Goal: Transaction & Acquisition: Purchase product/service

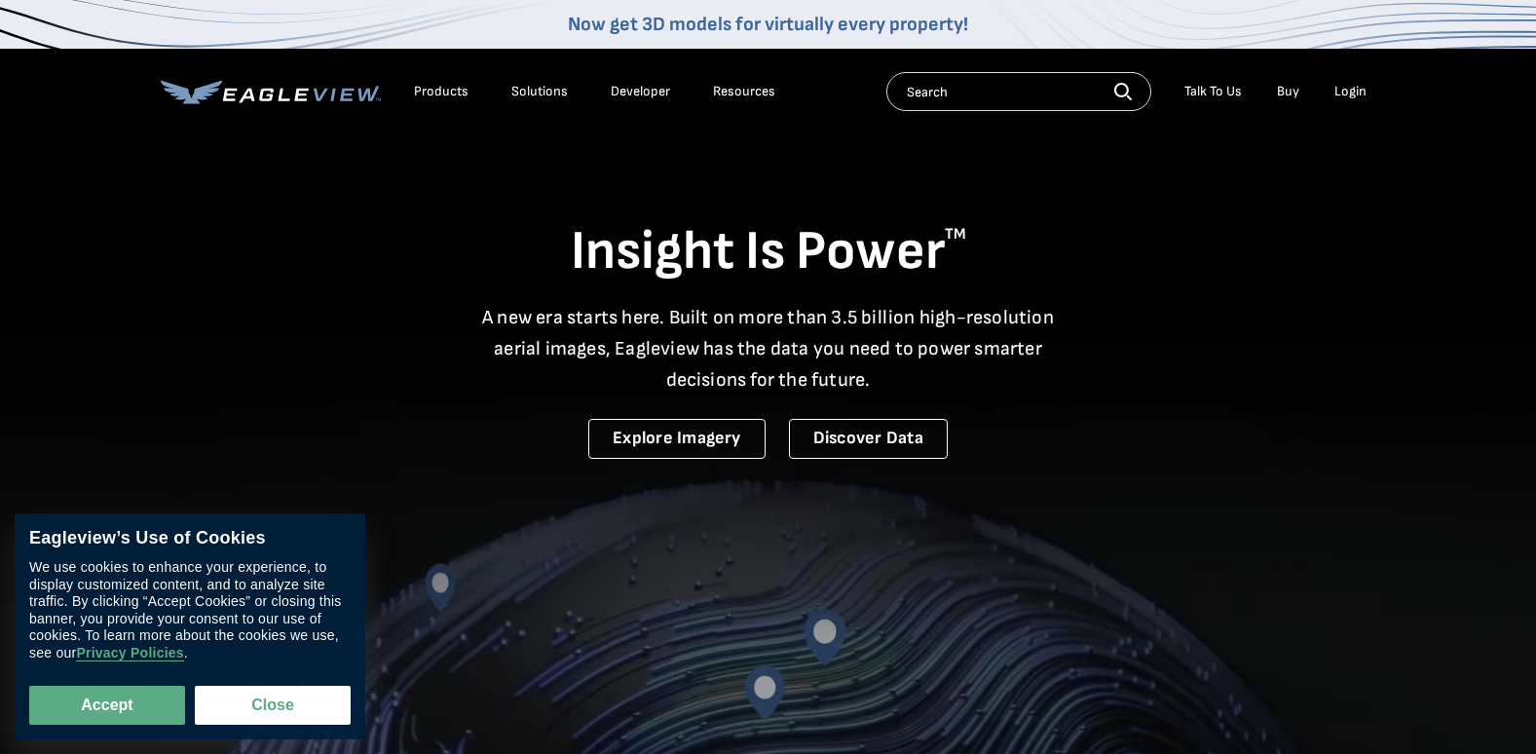
click at [1348, 87] on div "Login" at bounding box center [1351, 92] width 32 height 18
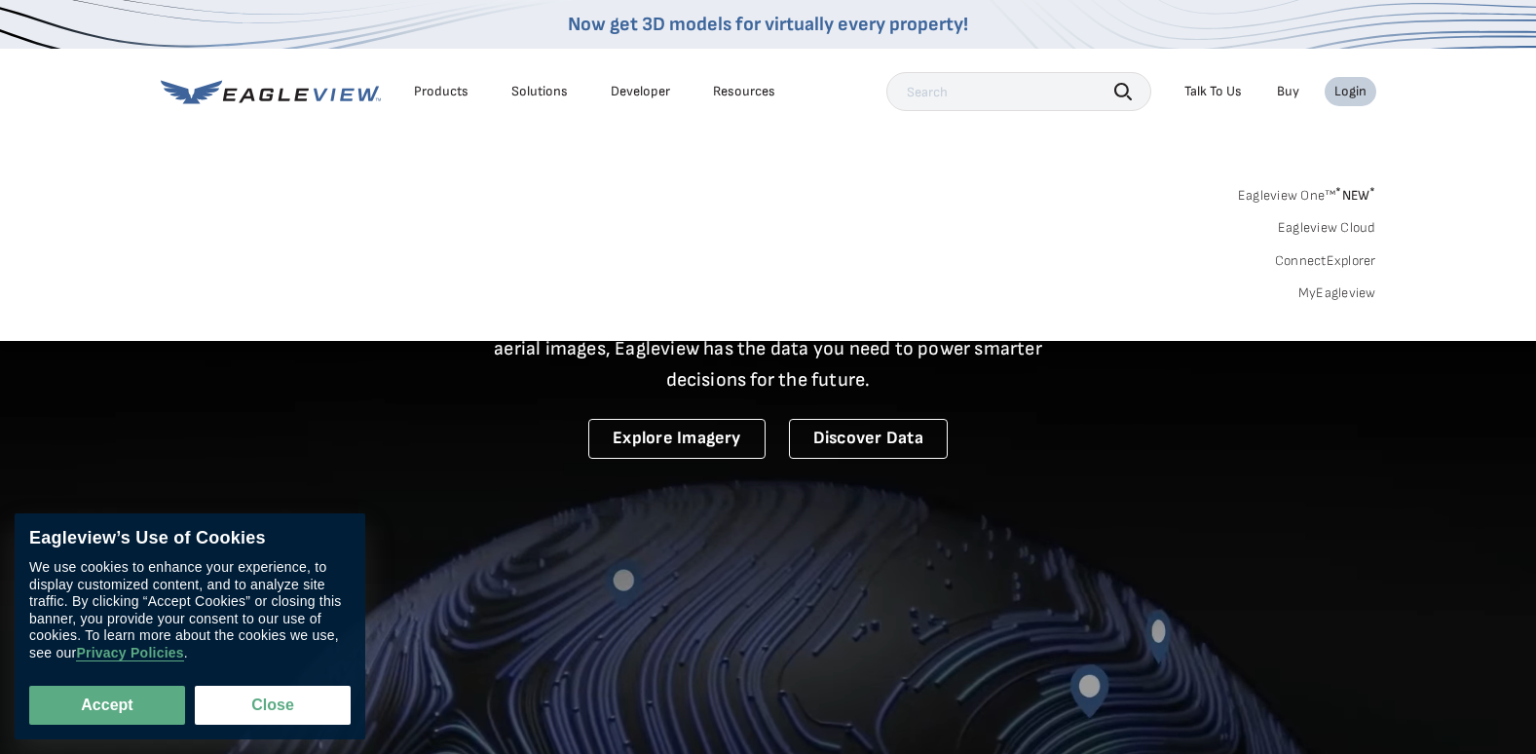
click at [1351, 86] on div "Login" at bounding box center [1351, 92] width 32 height 18
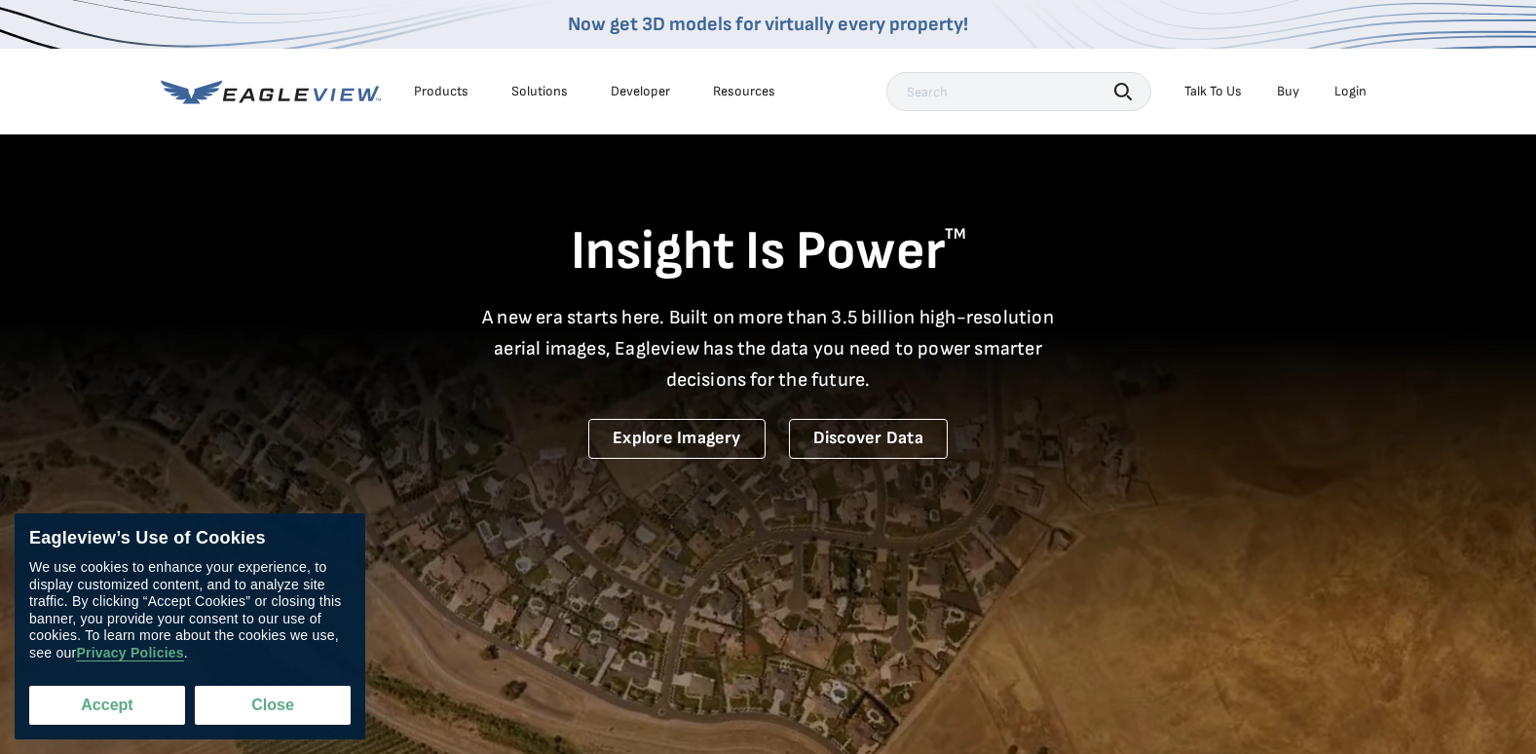
click at [98, 714] on button "Accept" at bounding box center [107, 705] width 156 height 39
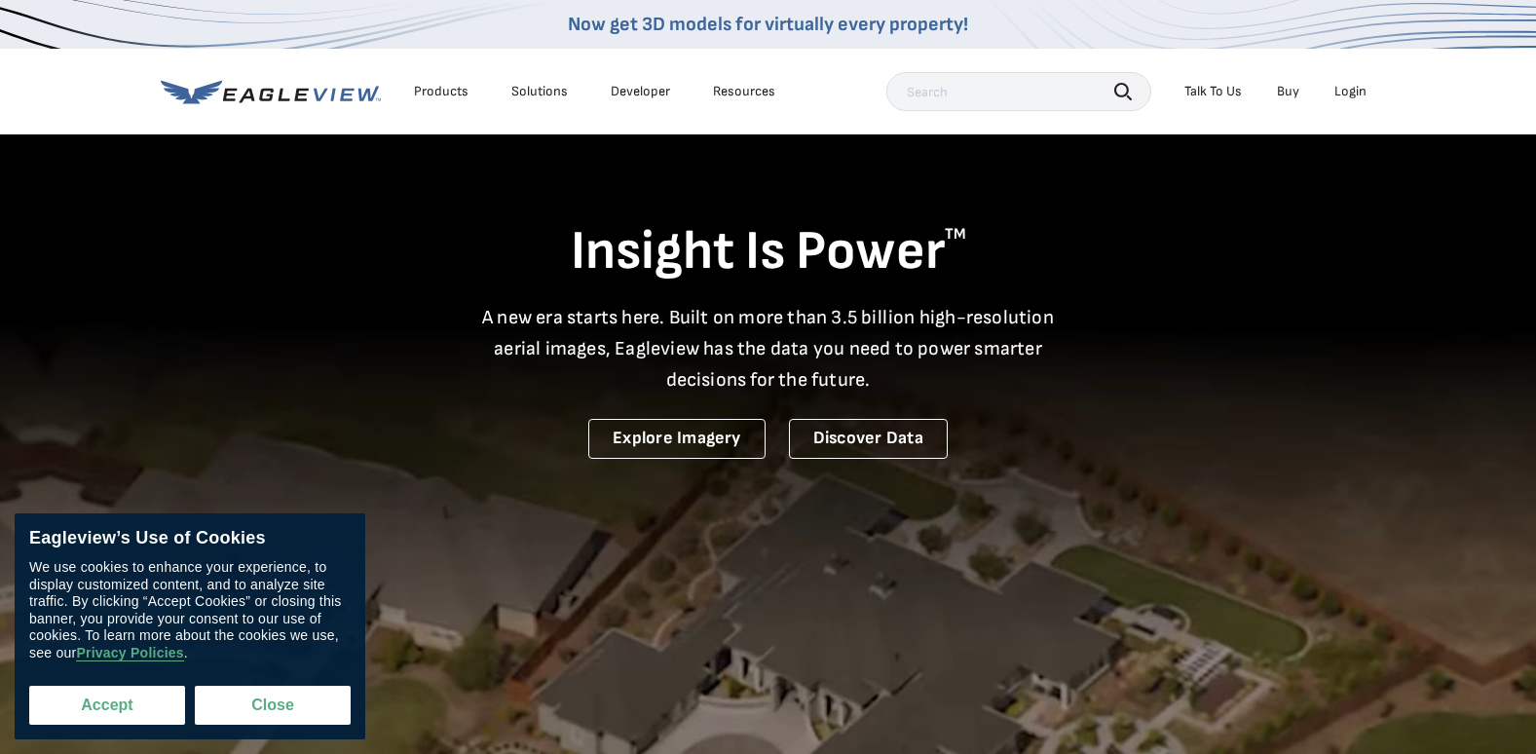
checkbox input "true"
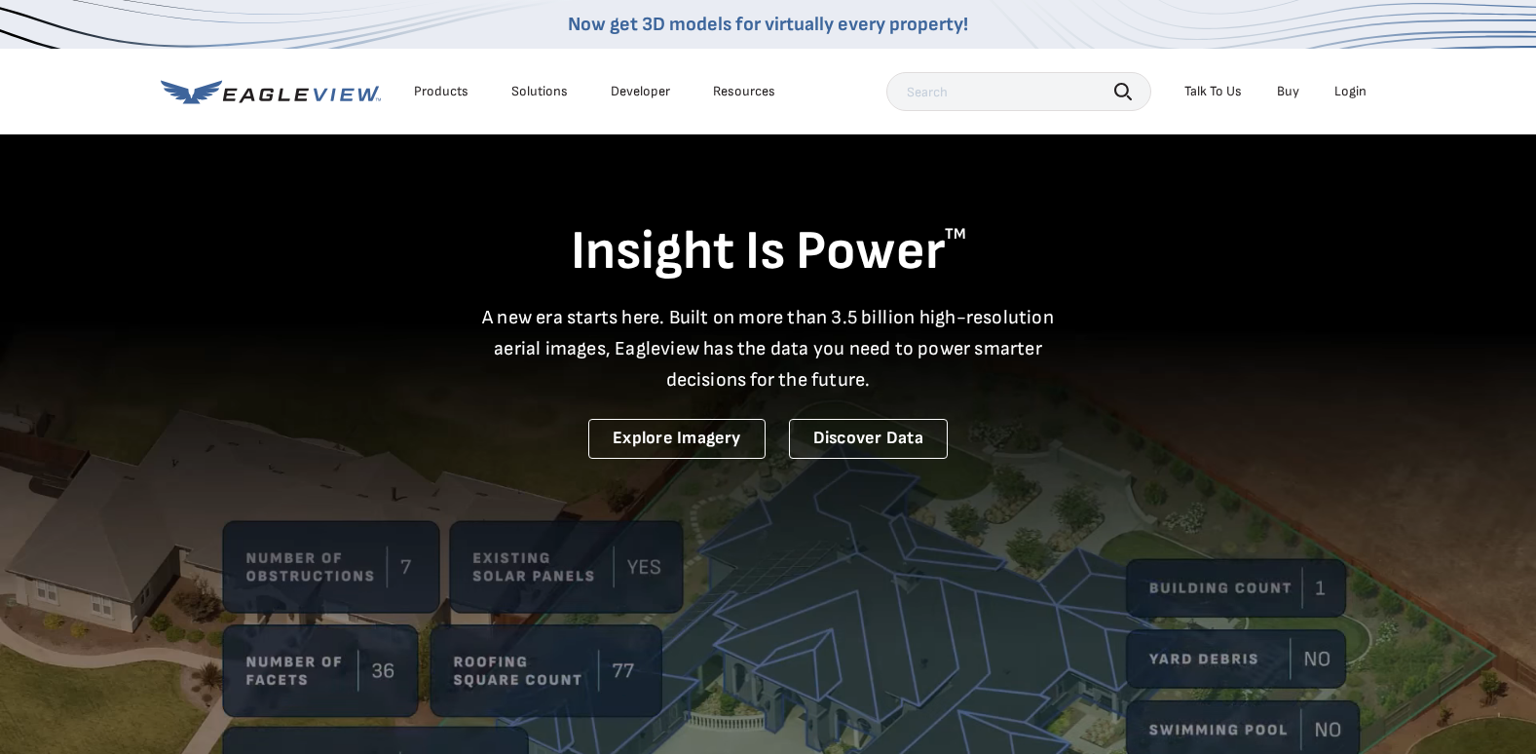
click at [1354, 90] on div "Login" at bounding box center [1351, 92] width 32 height 18
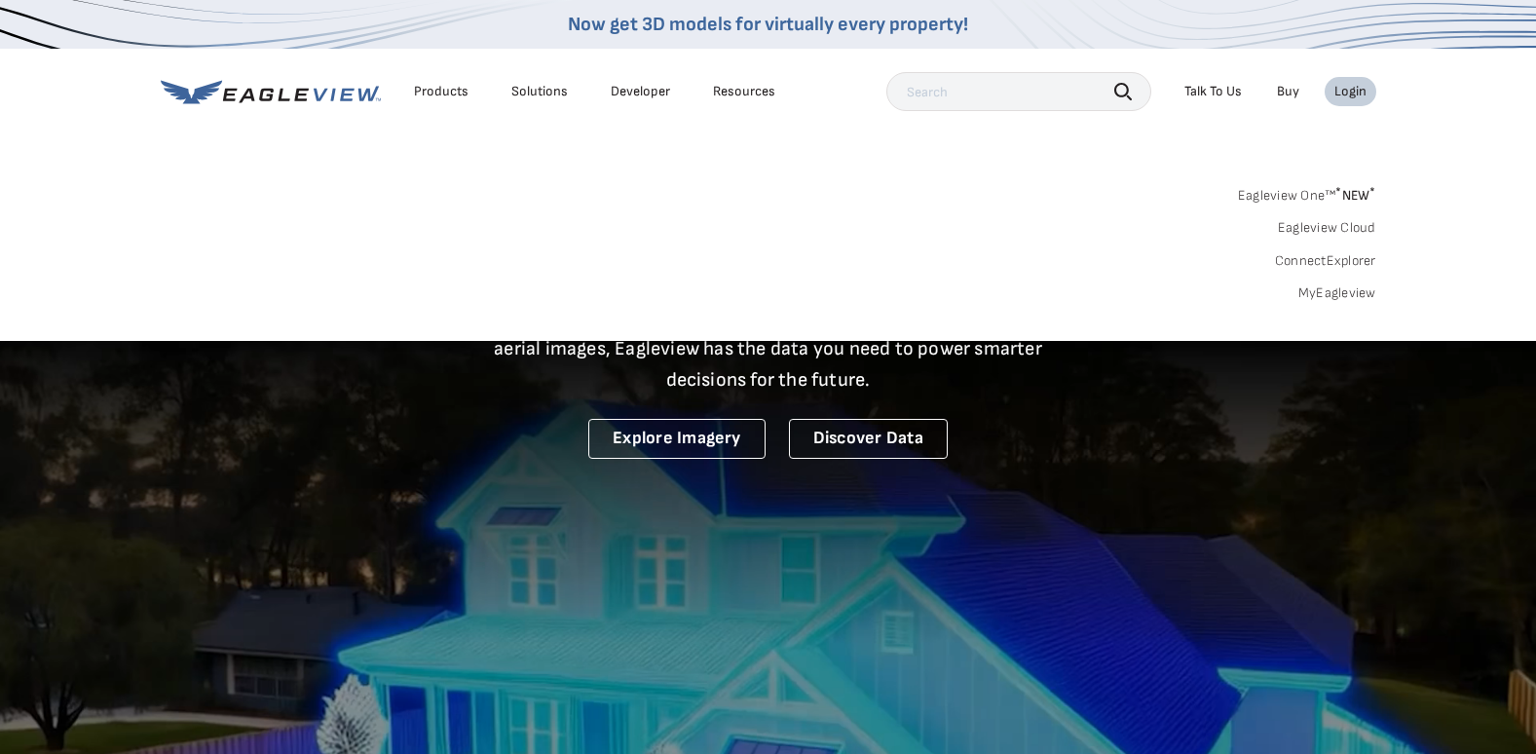
click at [1352, 196] on span "* NEW *" at bounding box center [1356, 195] width 40 height 17
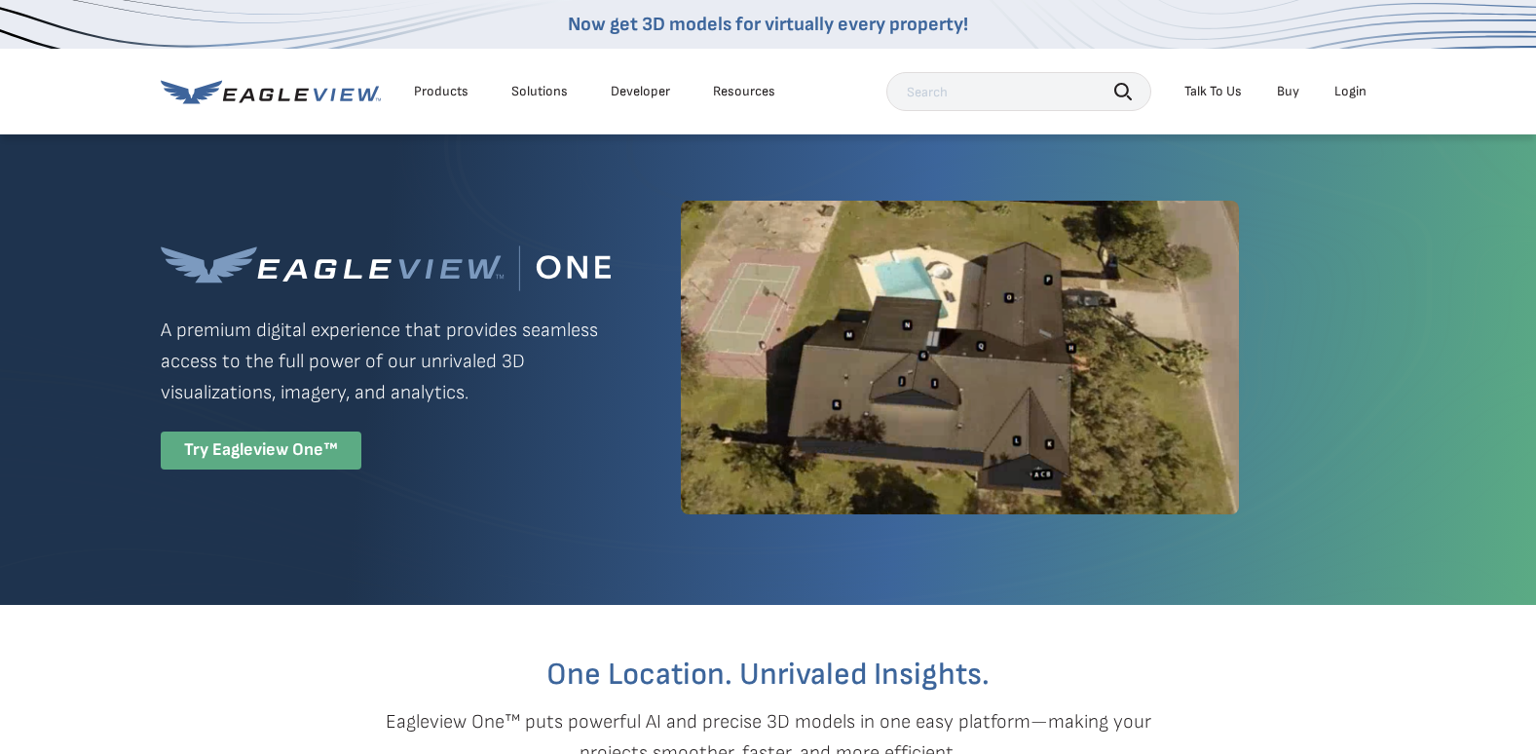
click at [281, 457] on div "Try Eagleview One™" at bounding box center [261, 451] width 201 height 38
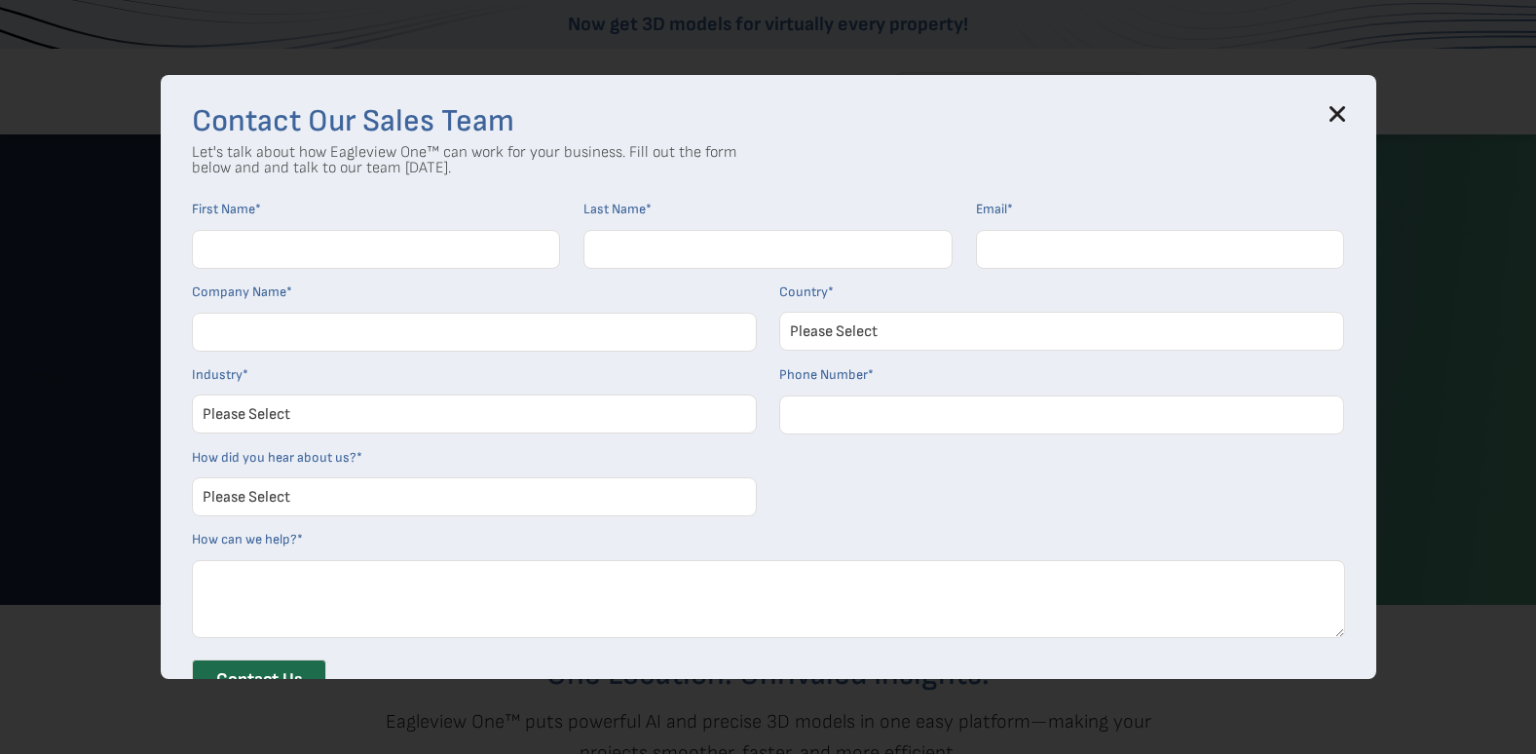
click at [1341, 113] on icon at bounding box center [1338, 114] width 16 height 16
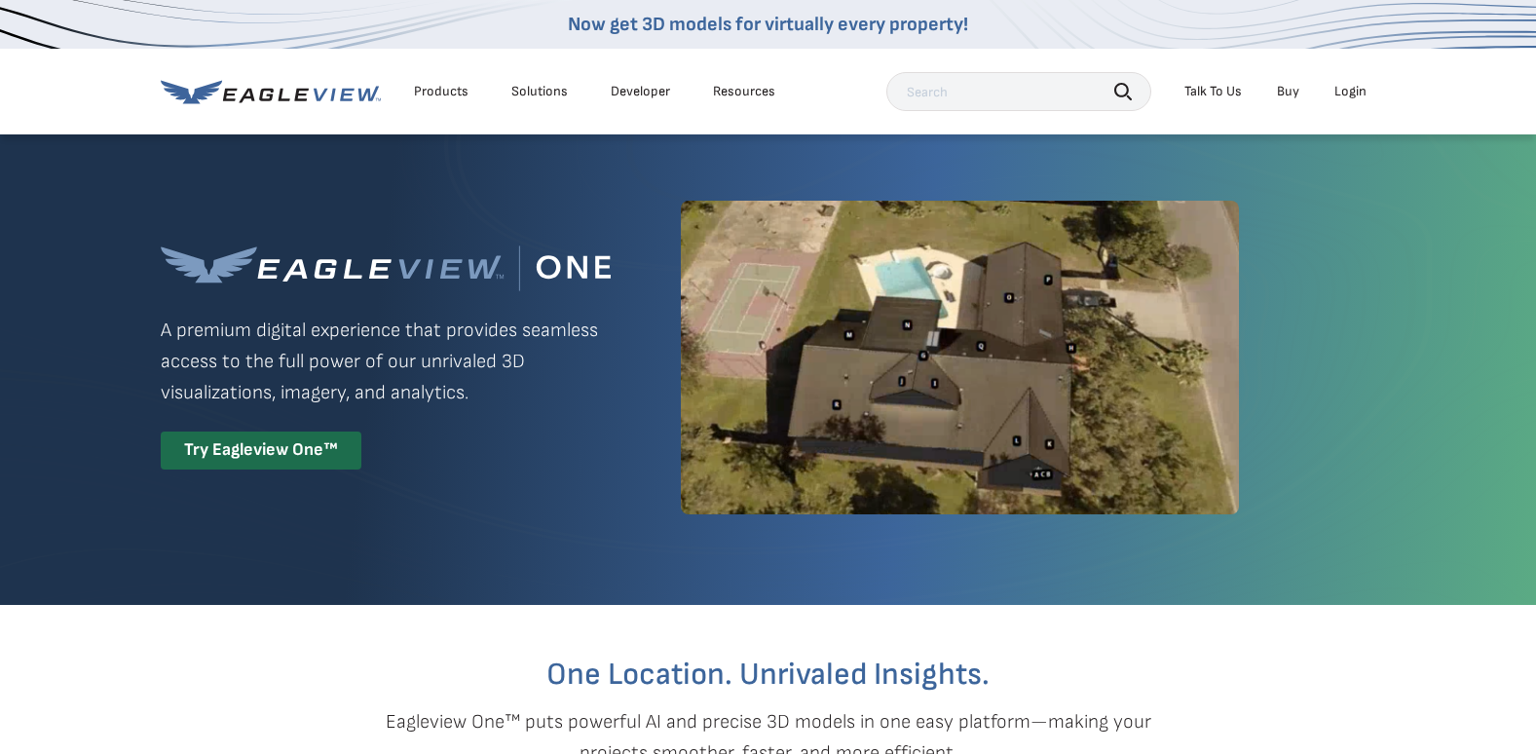
click at [1362, 96] on div "Login" at bounding box center [1351, 92] width 32 height 18
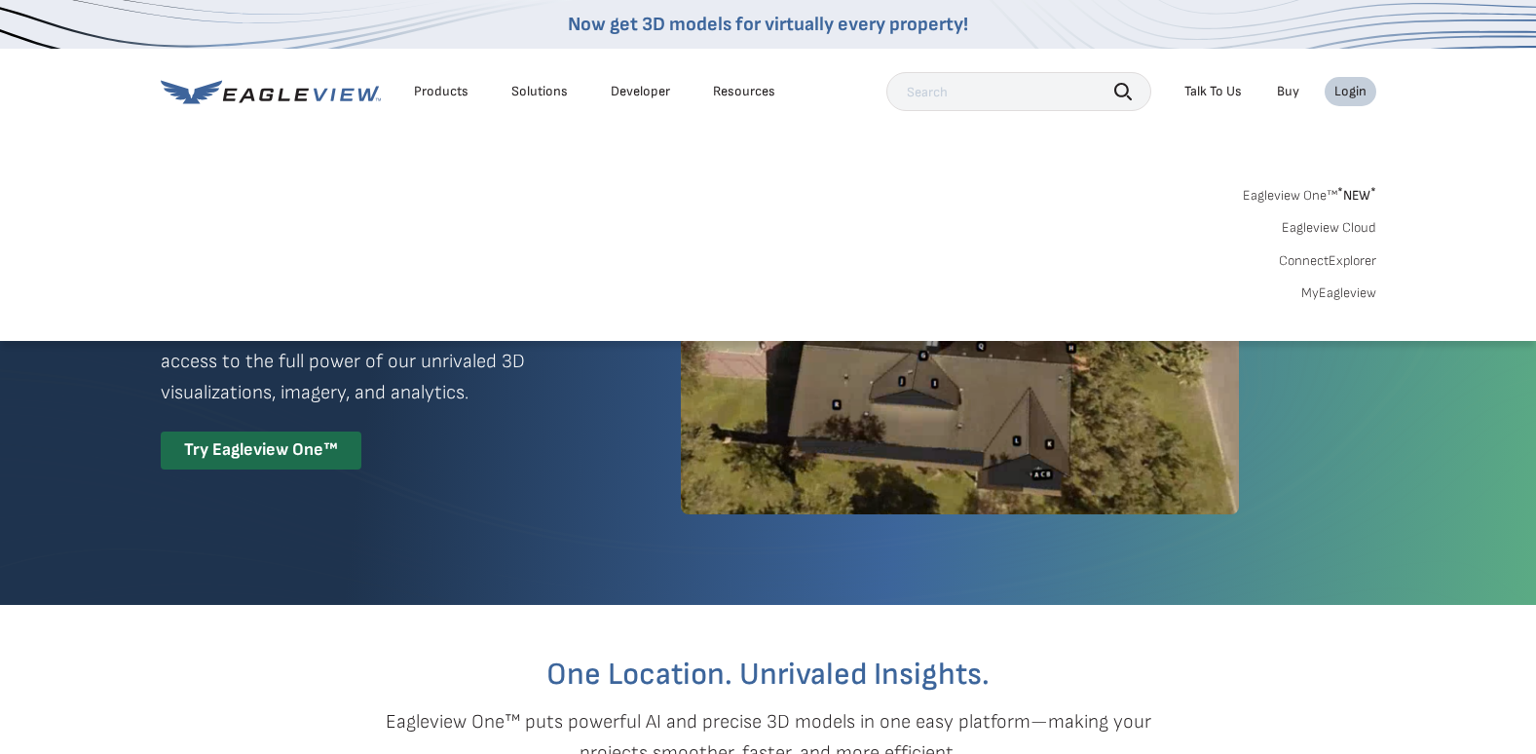
click at [1343, 298] on link "MyEagleview" at bounding box center [1339, 293] width 75 height 18
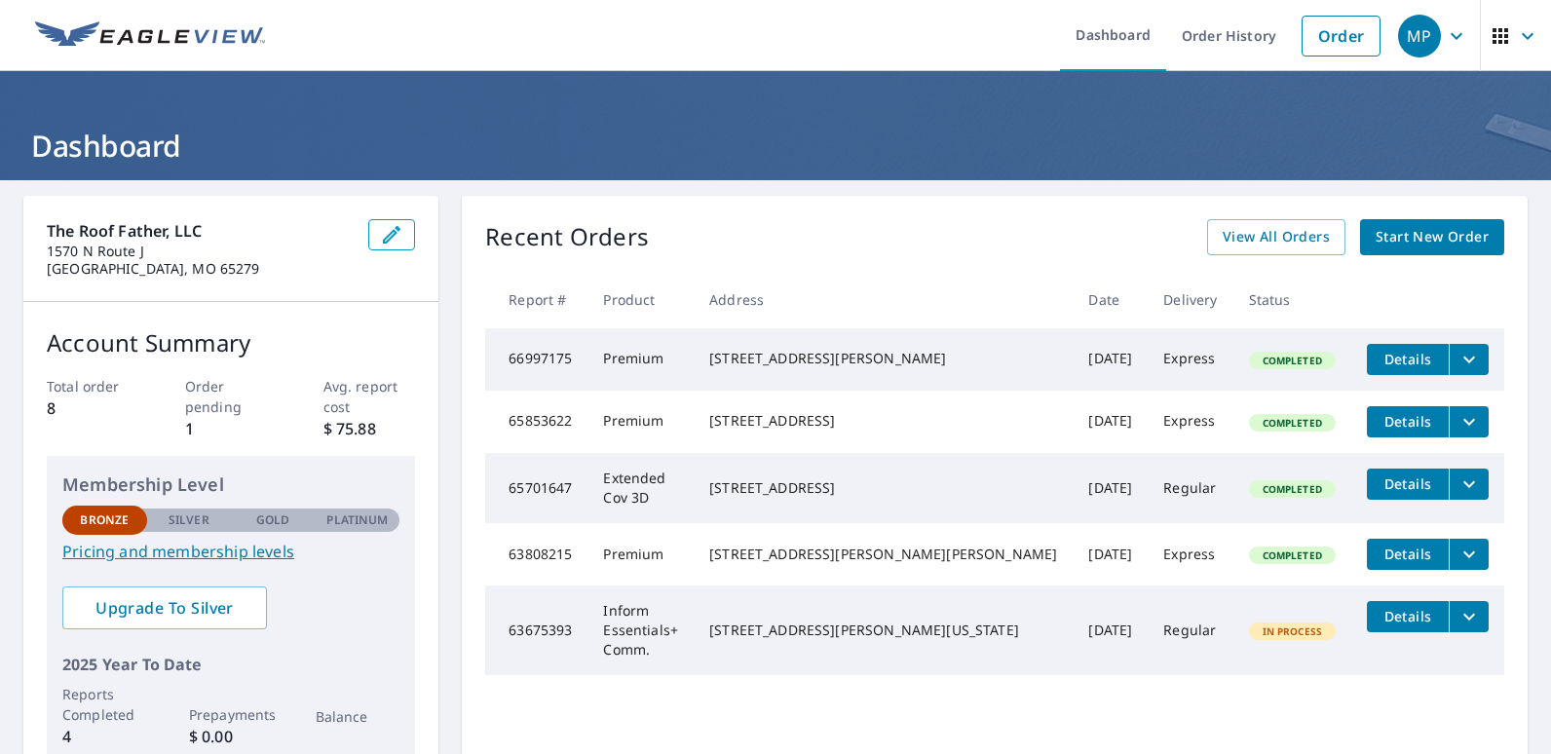
click at [403, 236] on icon "button" at bounding box center [391, 234] width 23 height 23
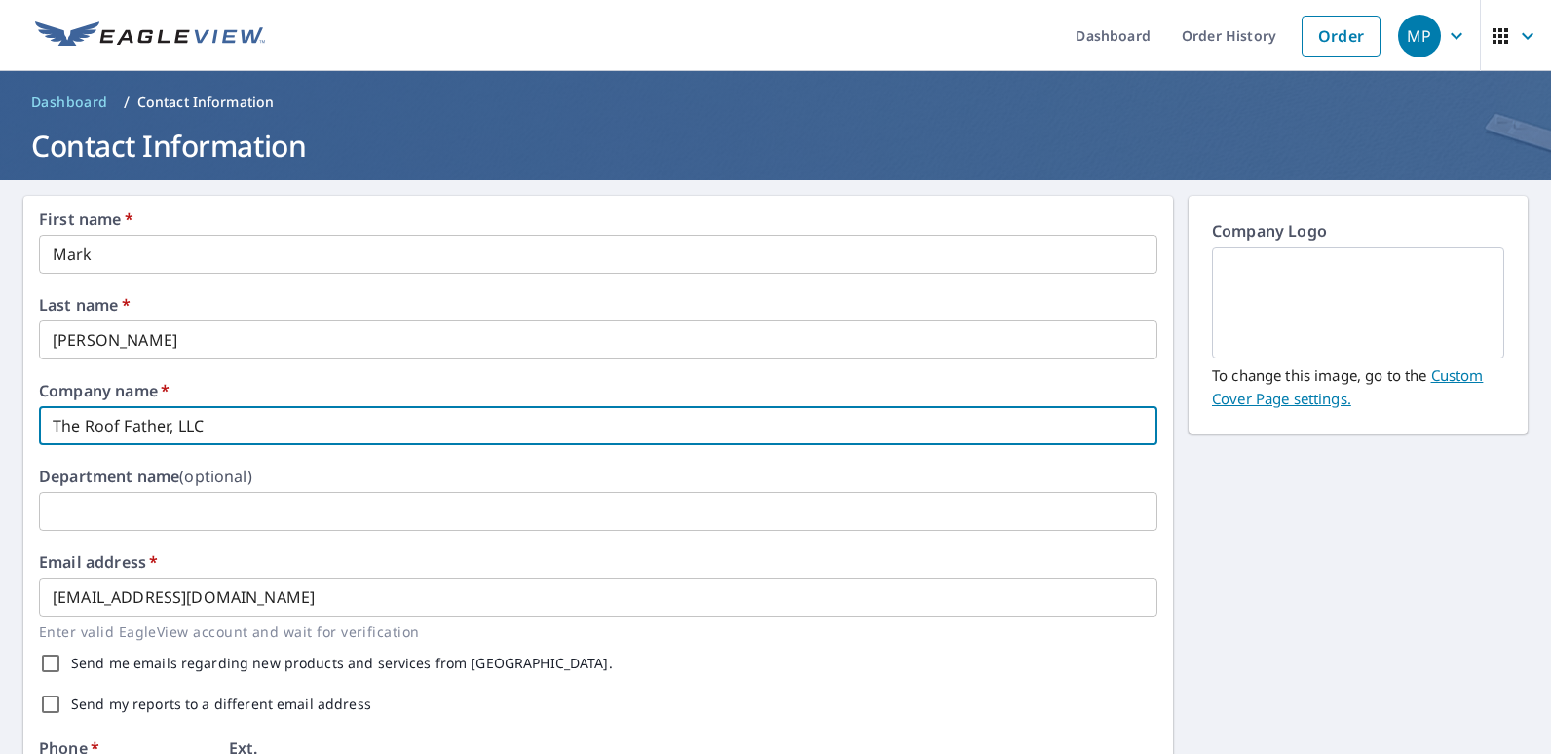
click at [250, 421] on input "The Roof Father, LLC" at bounding box center [598, 425] width 1118 height 39
type input "T"
click at [222, 435] on input "All Pitch Roofing" at bounding box center [598, 425] width 1118 height 39
type input "All Pitch Roofing, LLC"
click at [311, 601] on input "therooffatherco@gmail.com" at bounding box center [598, 597] width 1118 height 39
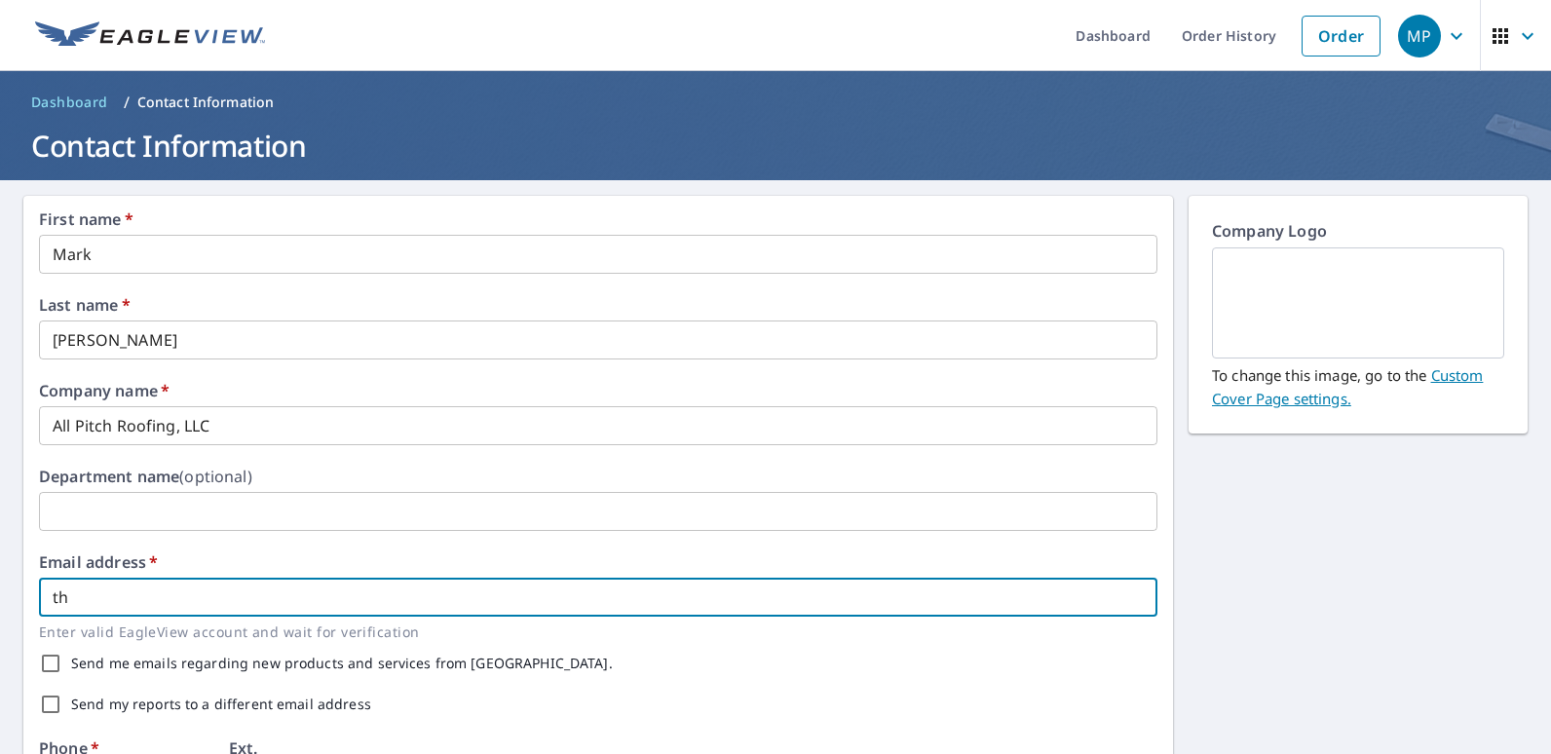
type input "t"
type input "[EMAIL_ADDRESS][DOMAIN_NAME]"
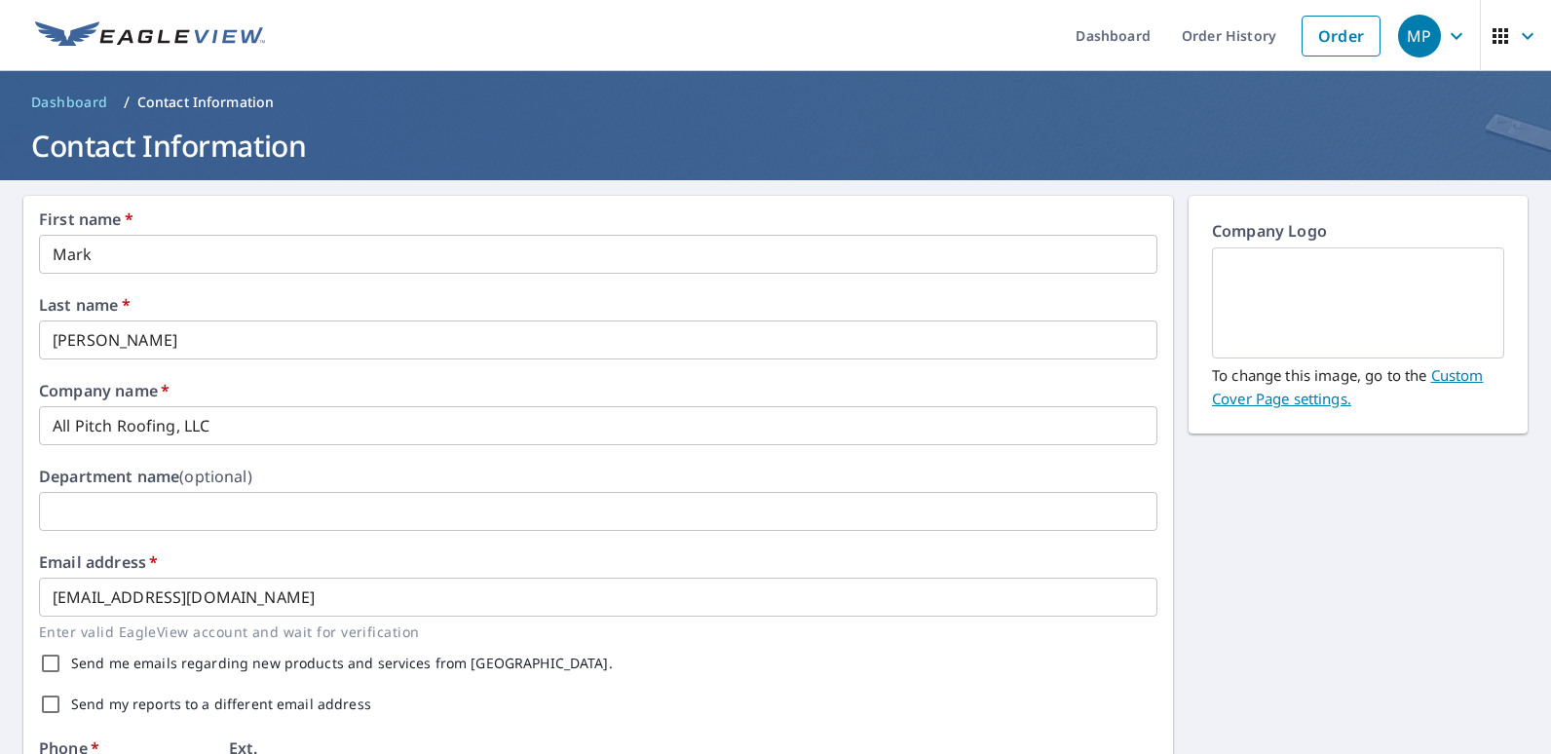
click at [758, 645] on div "Send me emails regarding new products and services from [GEOGRAPHIC_DATA]." at bounding box center [598, 663] width 1118 height 41
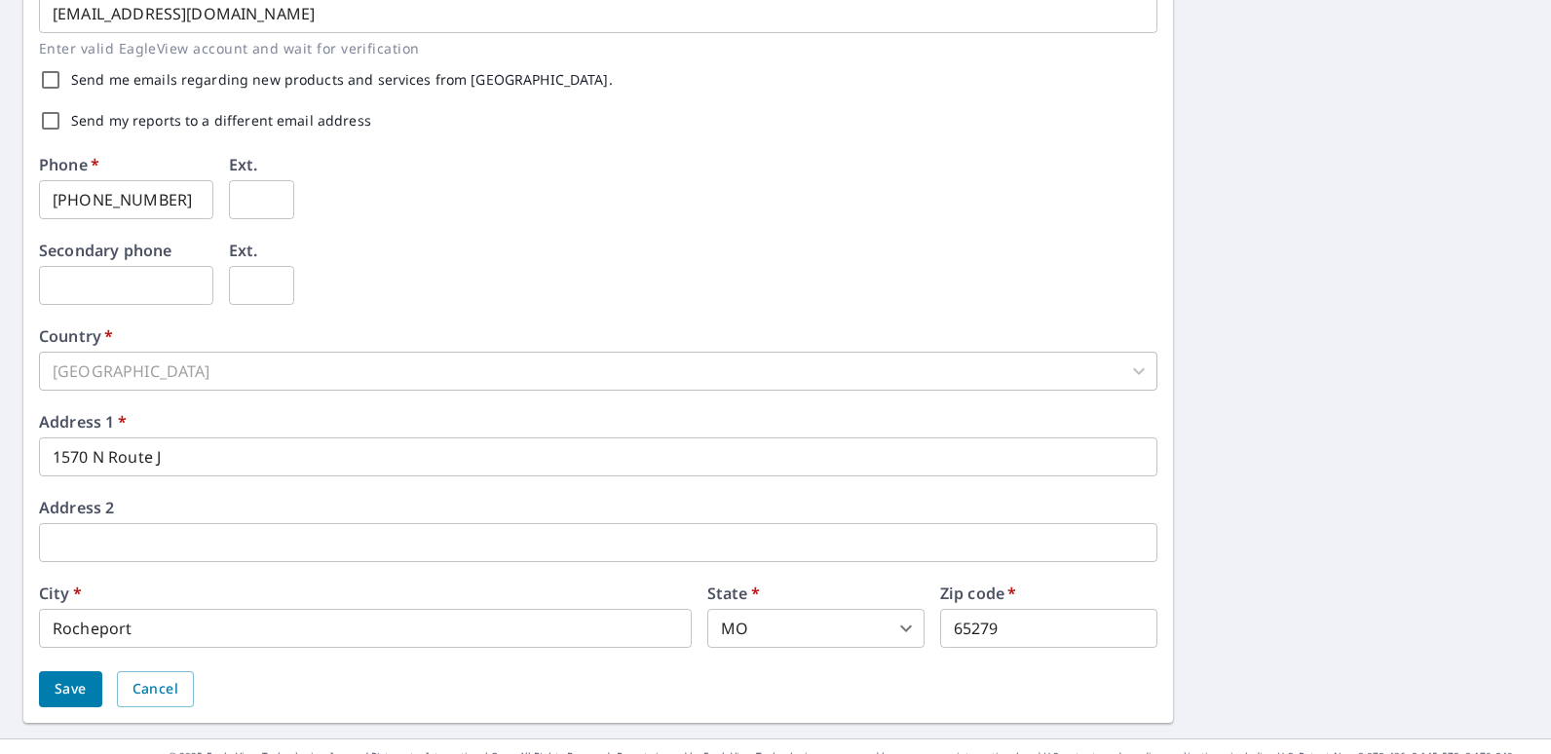
scroll to position [585, 0]
click at [203, 453] on input "1570 N Route J" at bounding box center [598, 455] width 1118 height 39
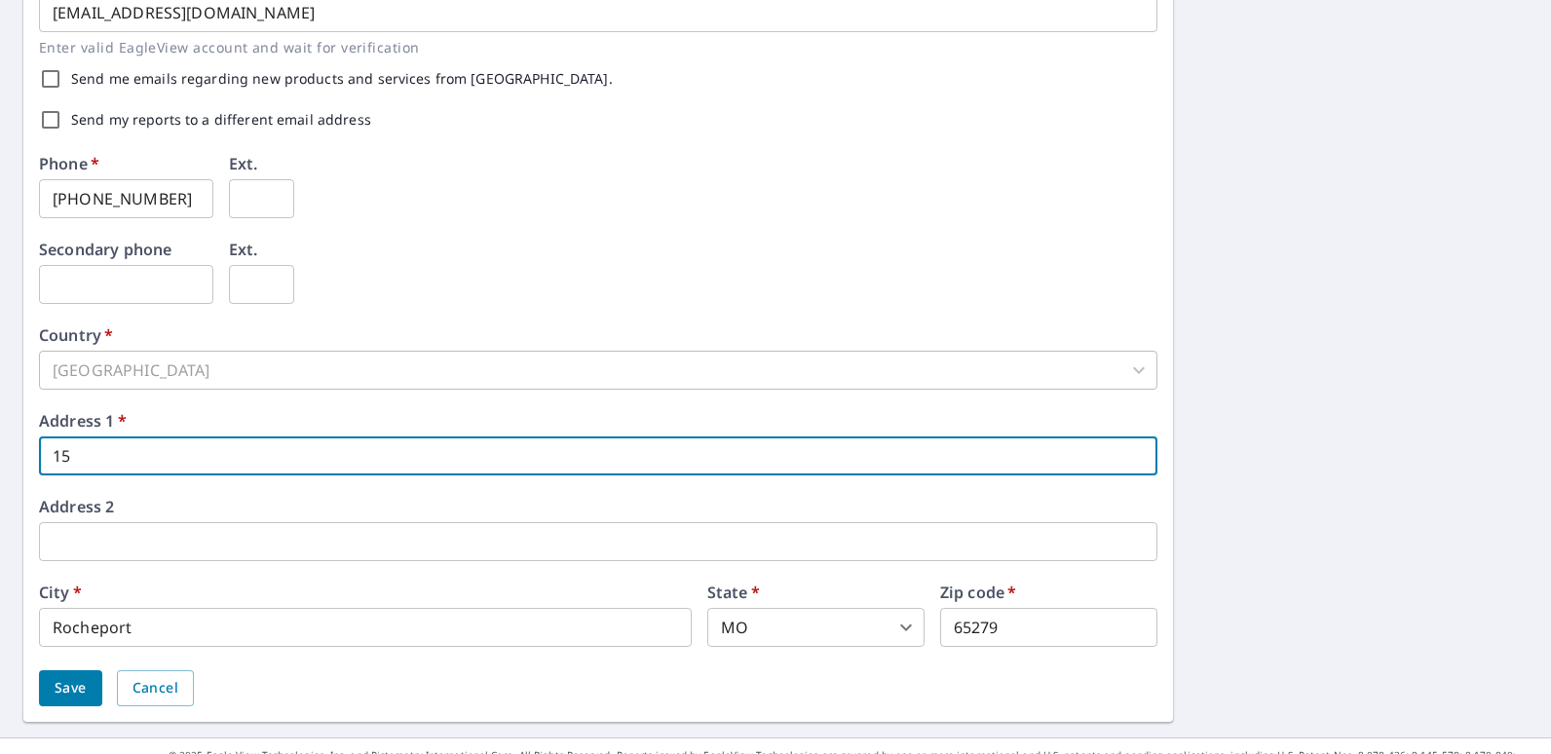
type input "1"
type input "3803 Panther dr"
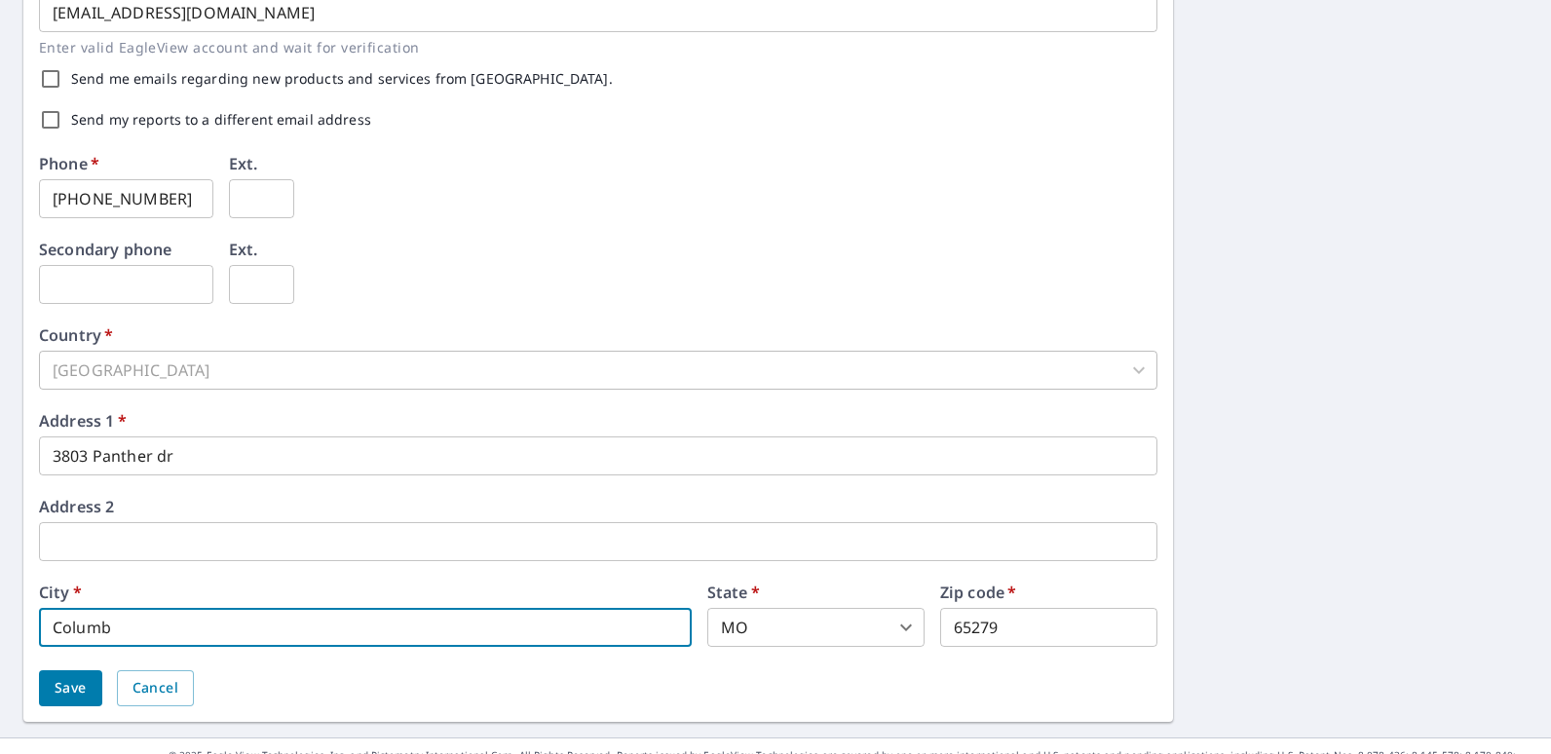
type input "Columbia"
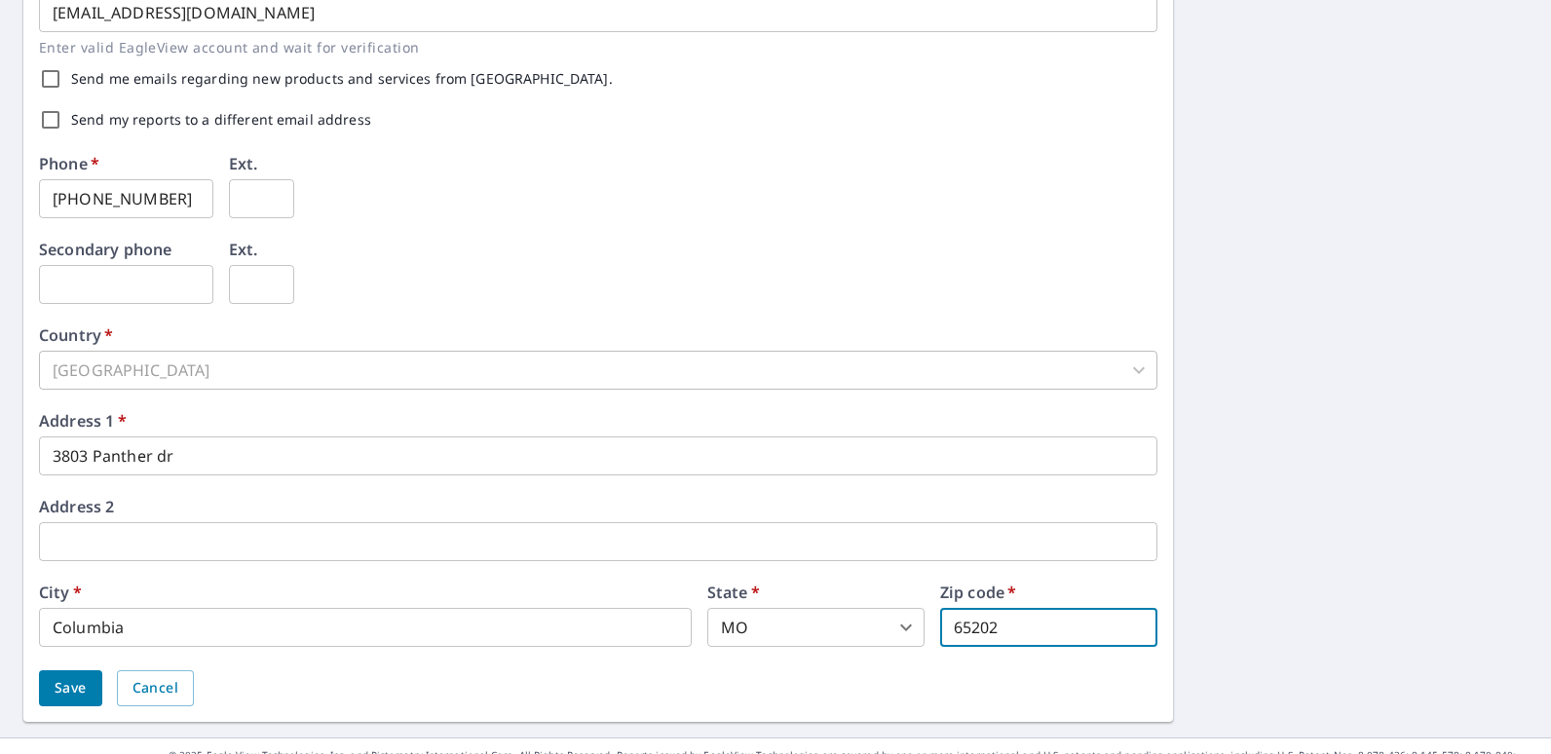
type input "65202"
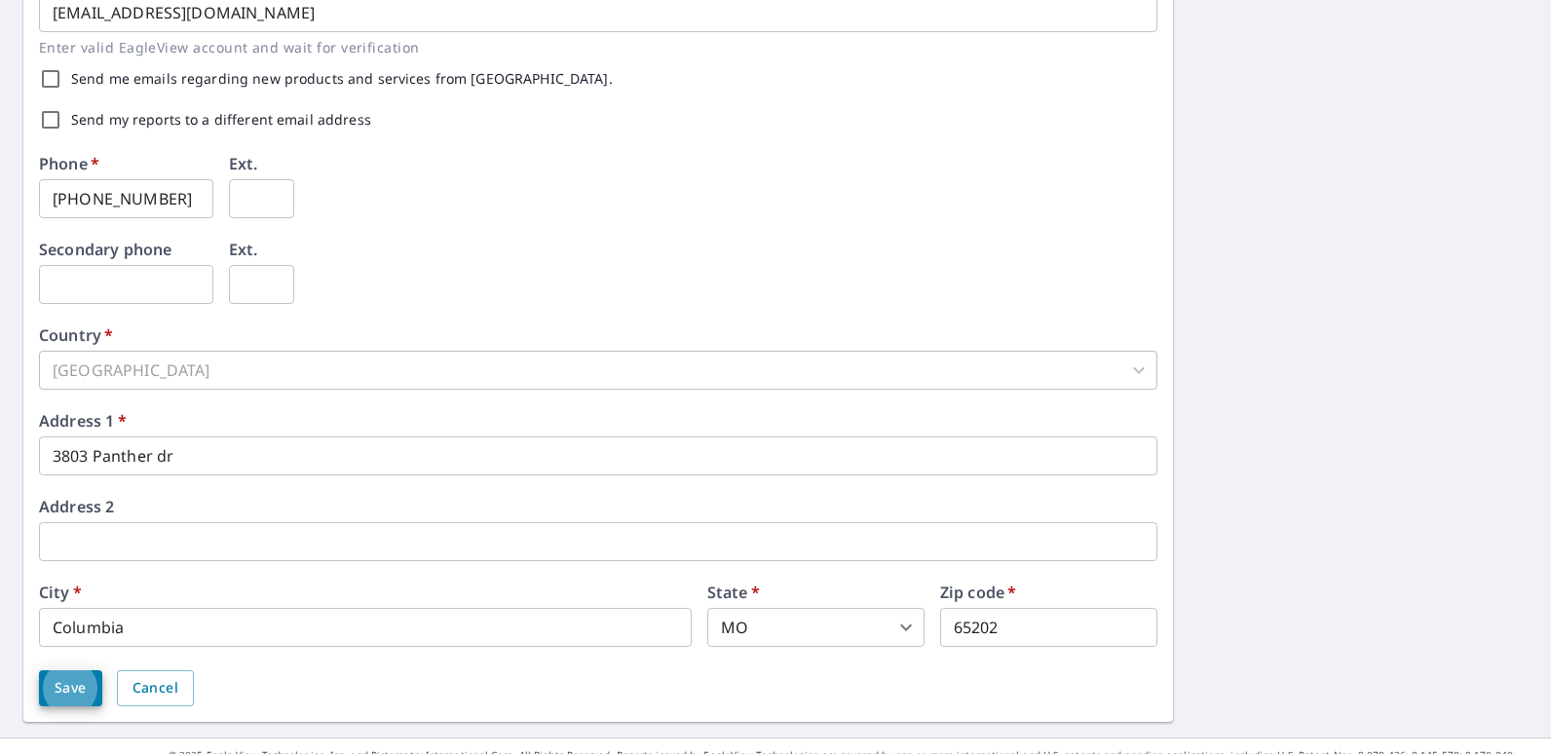
scroll to position [618, 0]
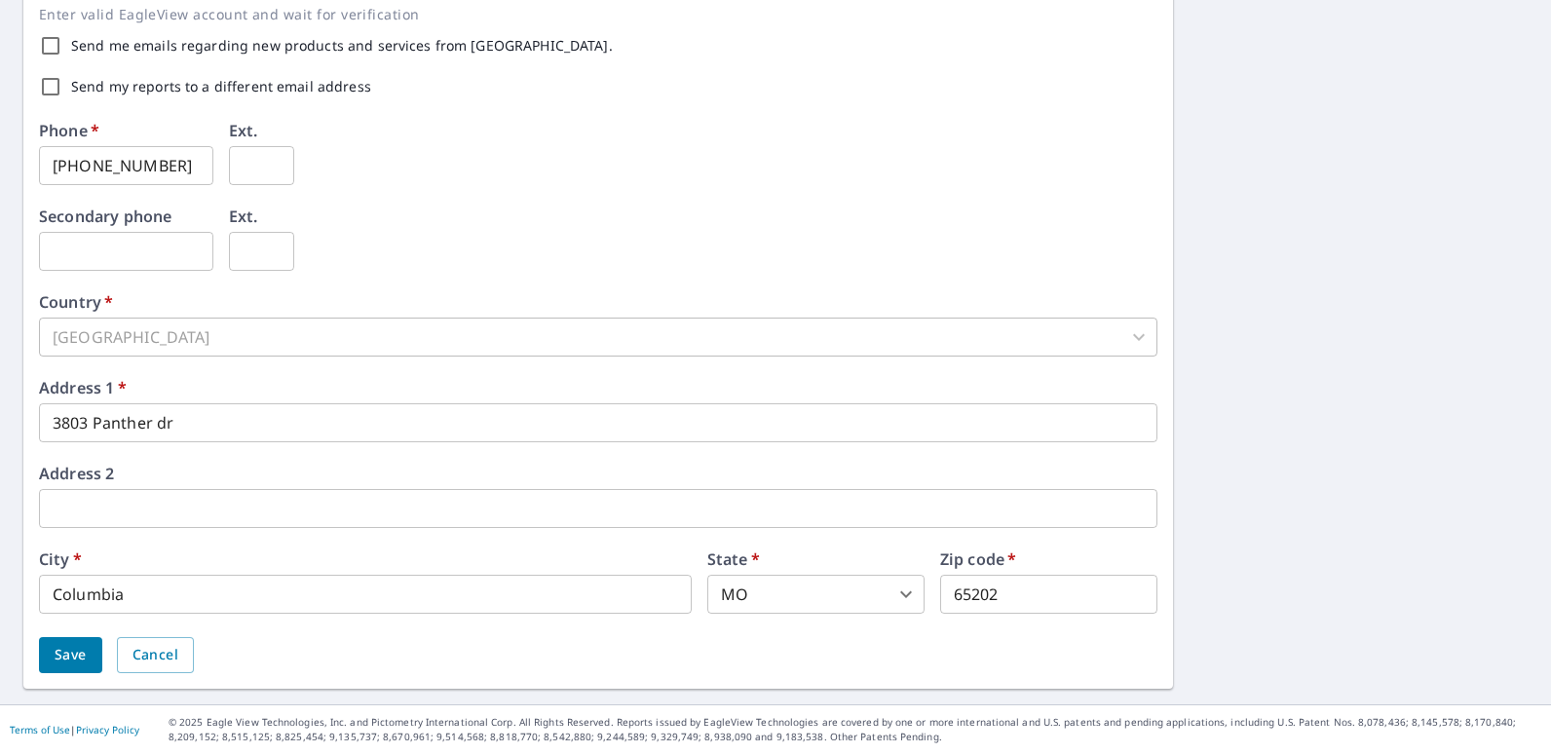
click at [73, 664] on span "Save" at bounding box center [71, 655] width 32 height 24
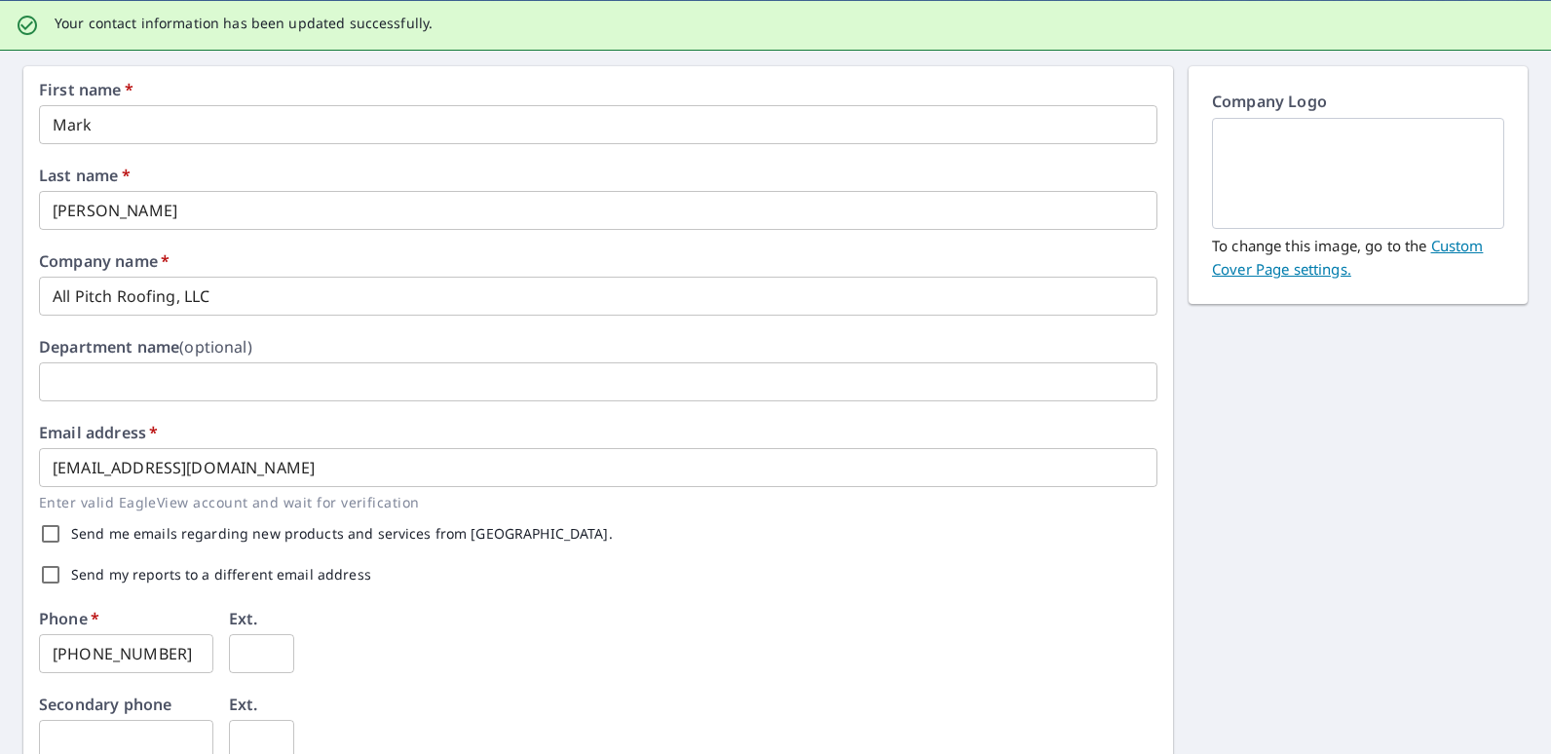
scroll to position [0, 0]
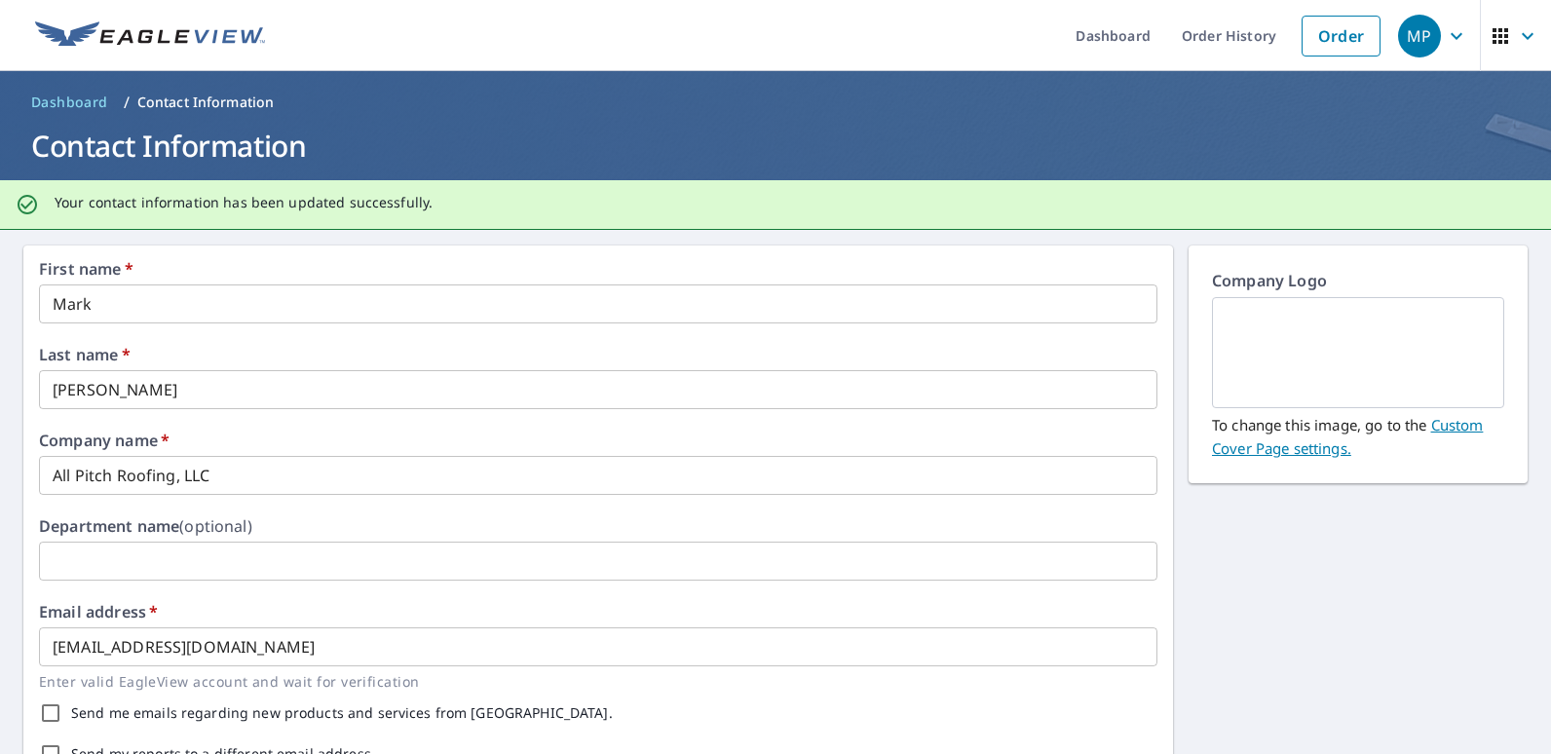
click at [1409, 36] on div "MP" at bounding box center [1419, 36] width 43 height 43
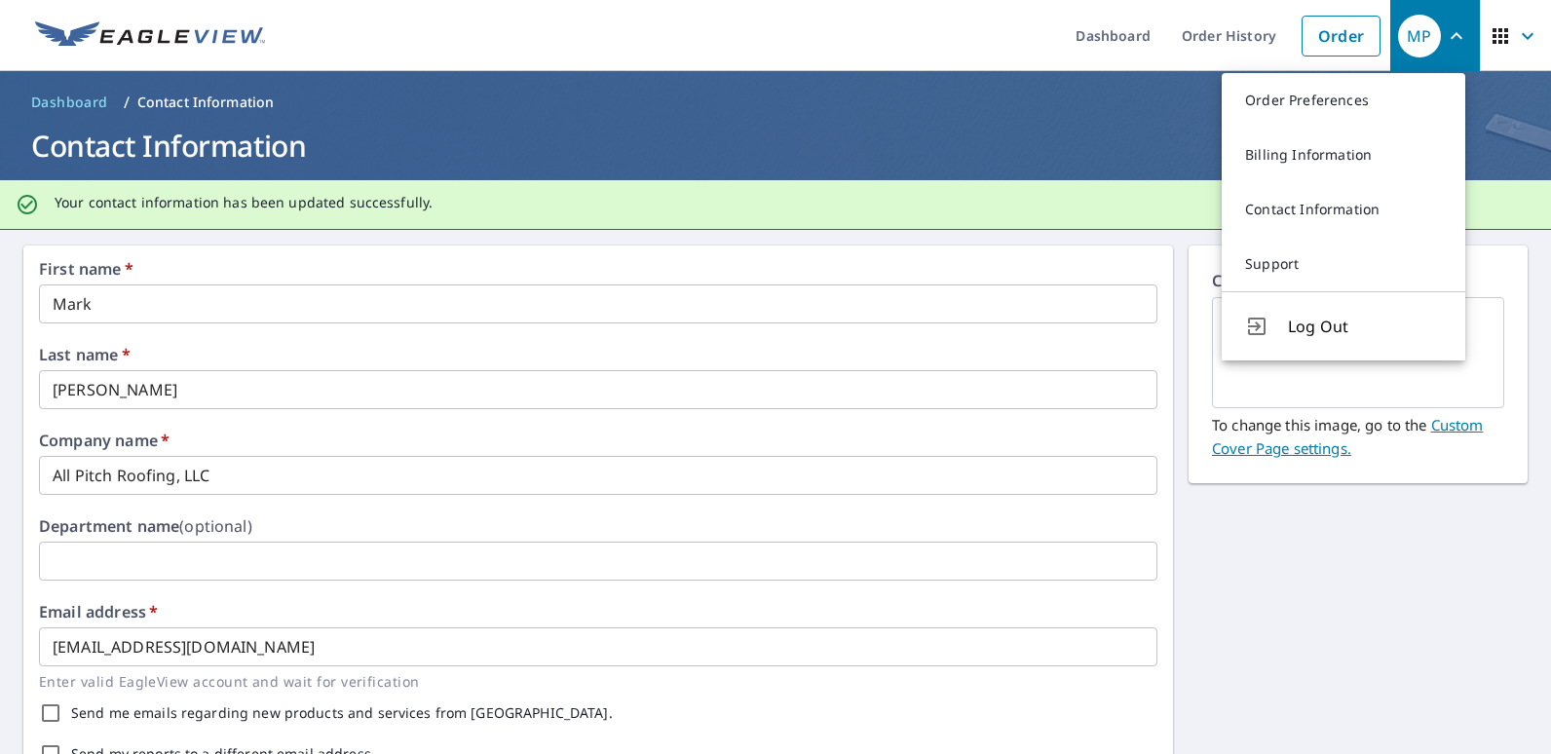
click at [986, 35] on ul "Dashboard Order History Order" at bounding box center [834, 35] width 1114 height 71
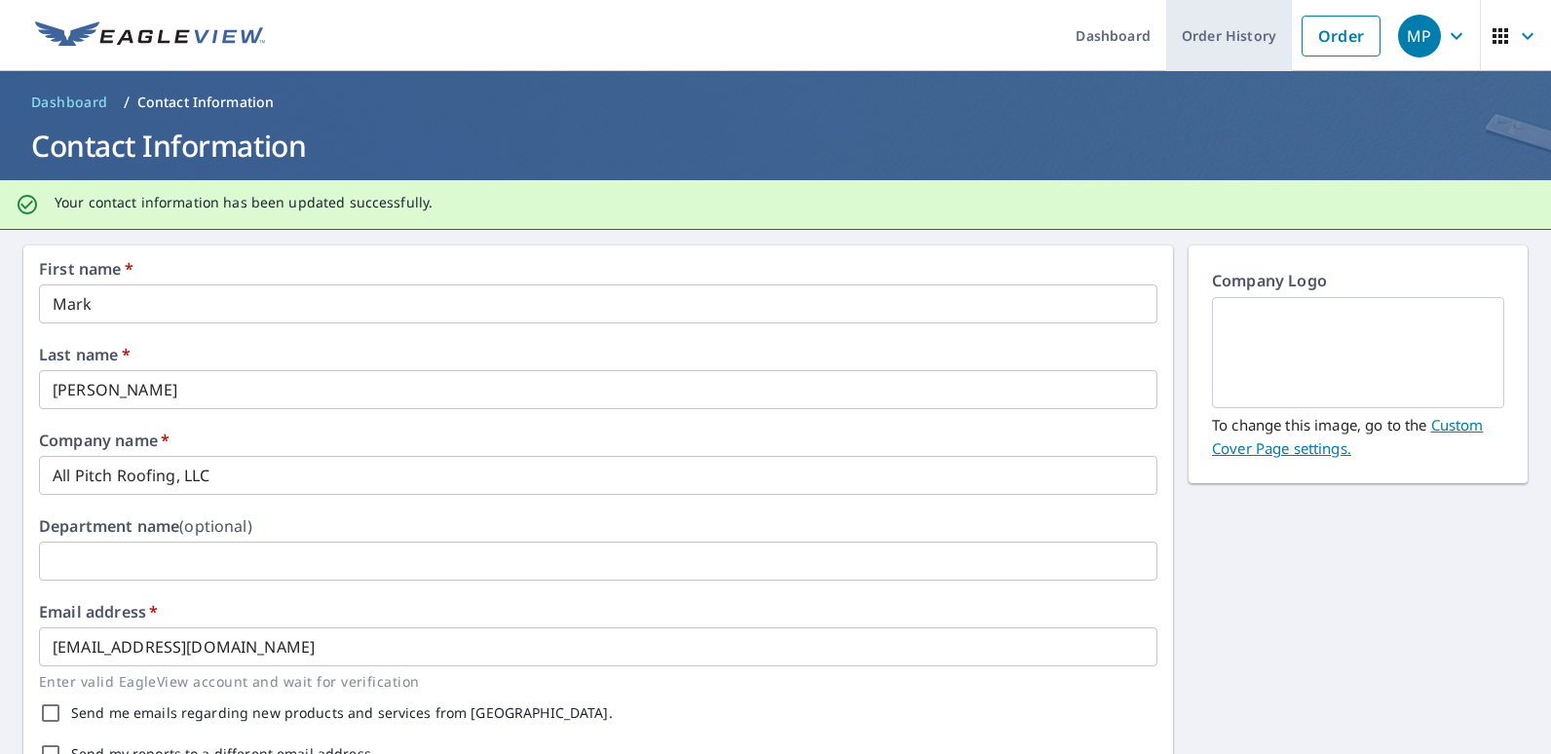
click at [1215, 39] on link "Order History" at bounding box center [1229, 35] width 126 height 71
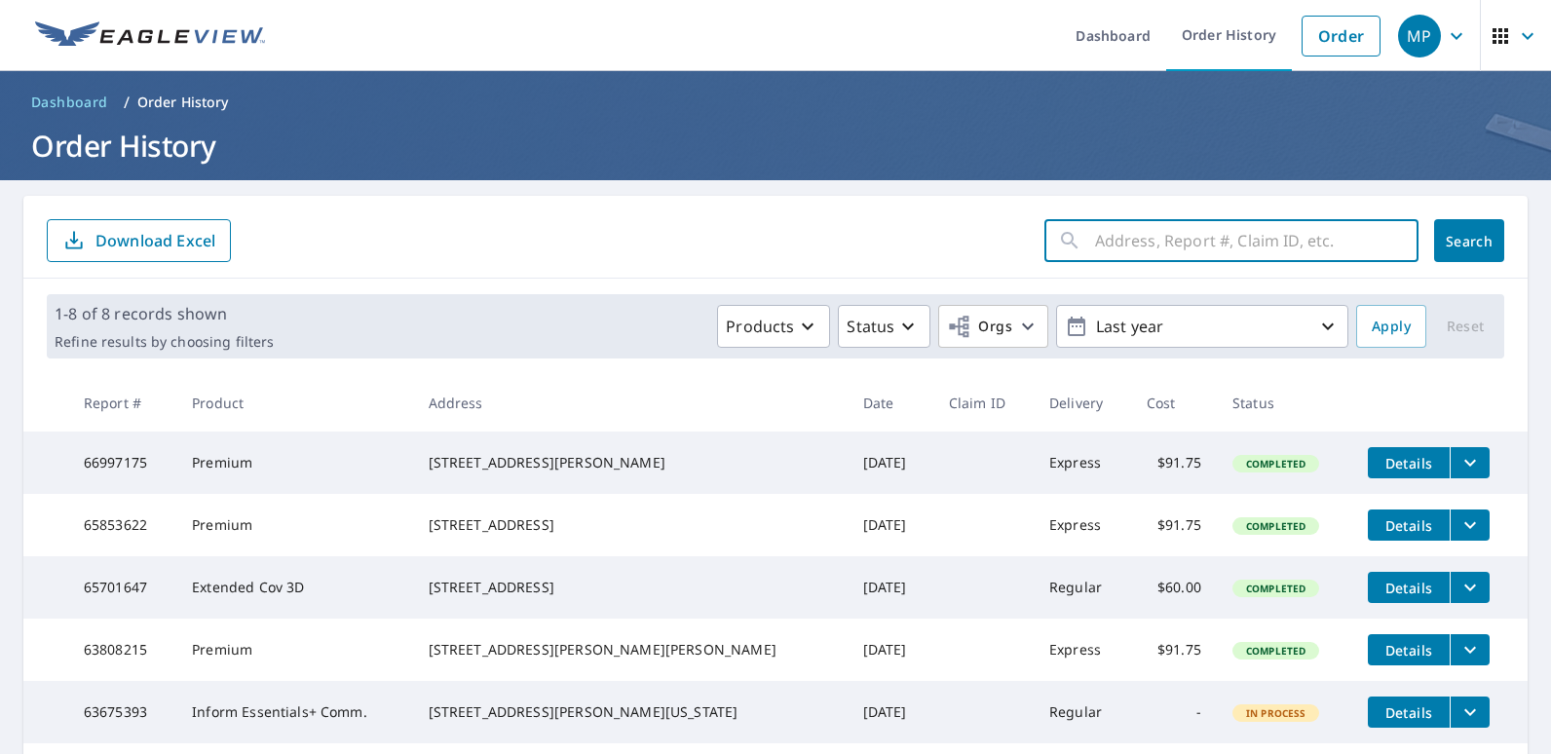
click at [1095, 252] on input "text" at bounding box center [1256, 240] width 323 height 55
type input "1 nettle dr, winchester Il 62694"
click button "Search" at bounding box center [1469, 240] width 70 height 43
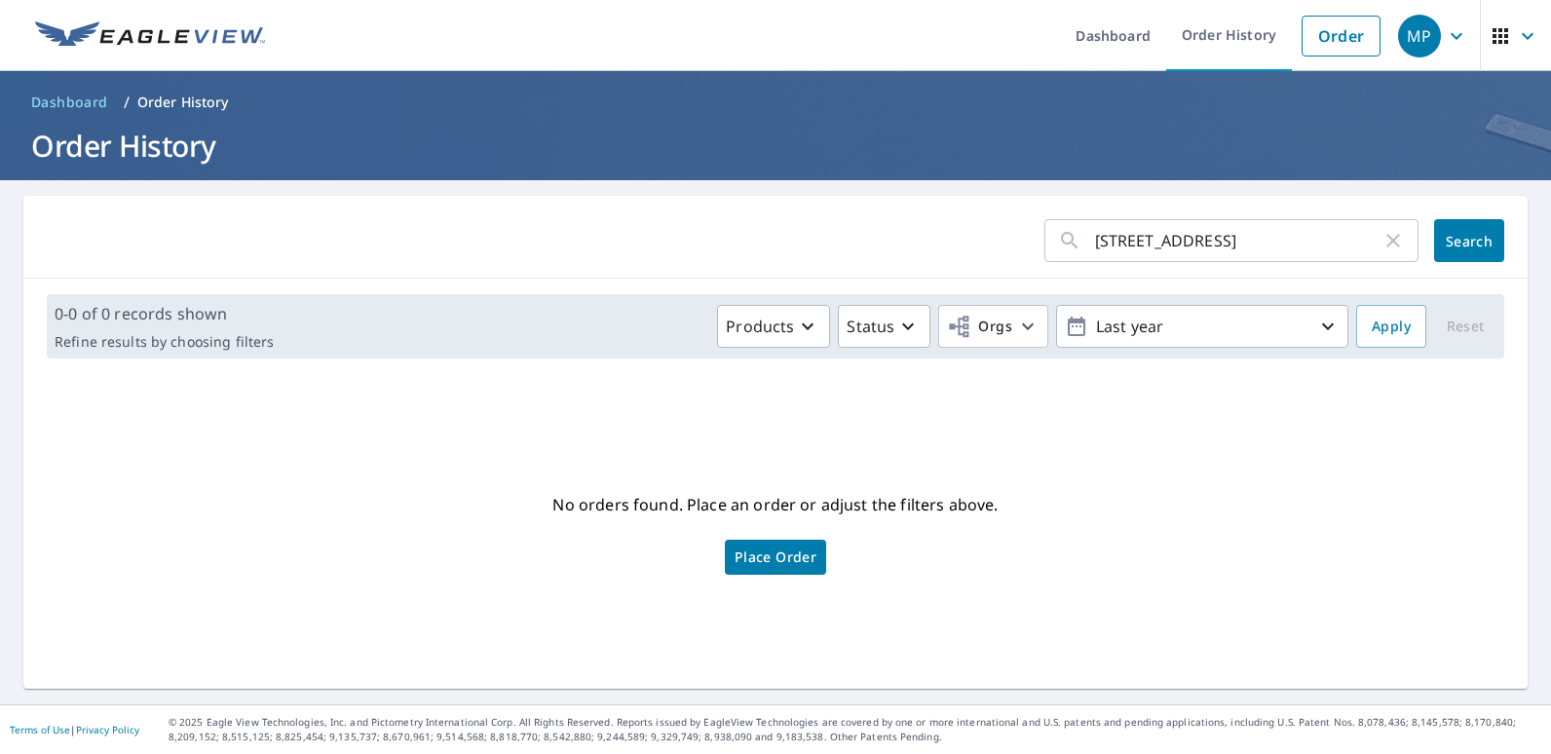
click at [743, 552] on span "Place Order" at bounding box center [776, 557] width 82 height 10
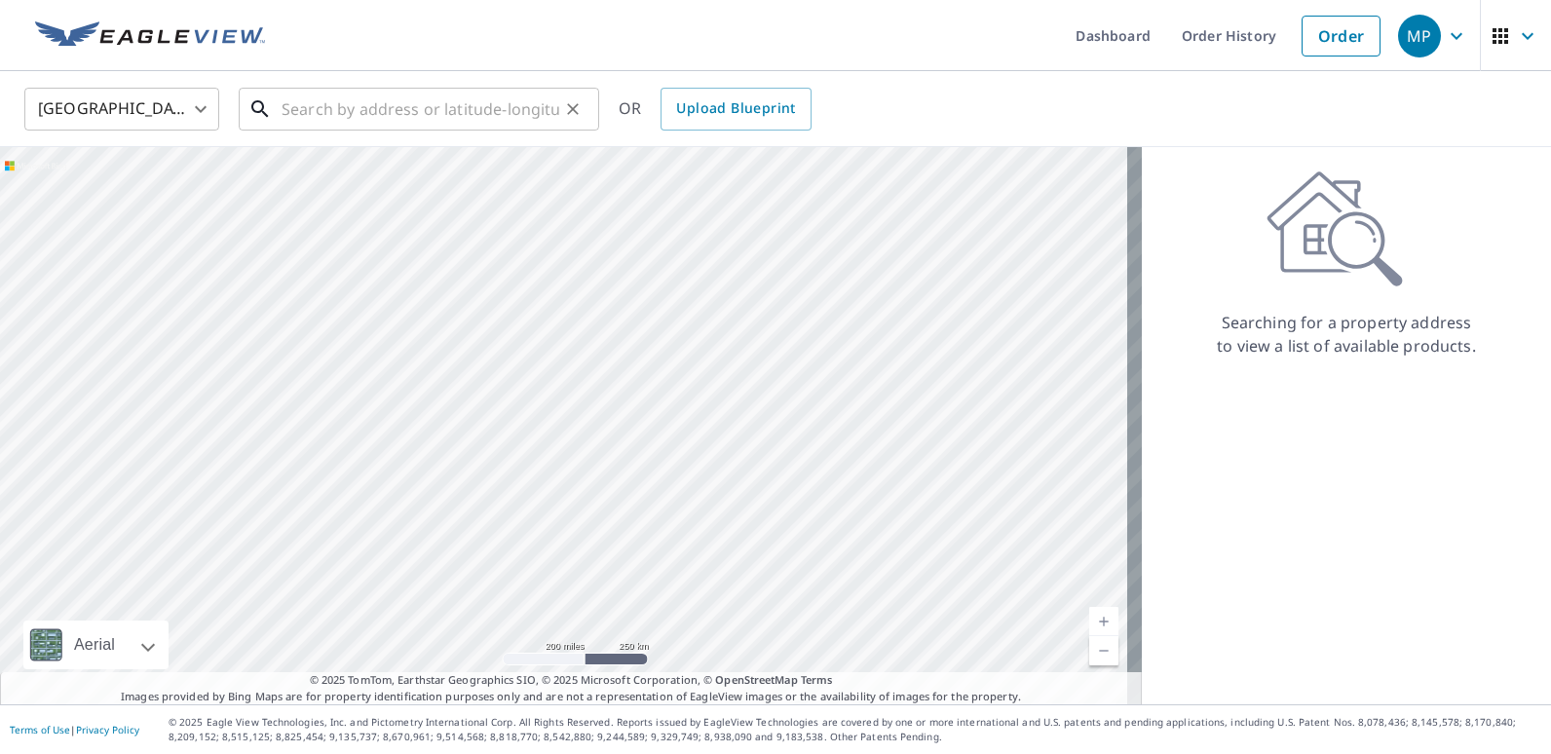
click at [353, 107] on input "text" at bounding box center [421, 109] width 278 height 55
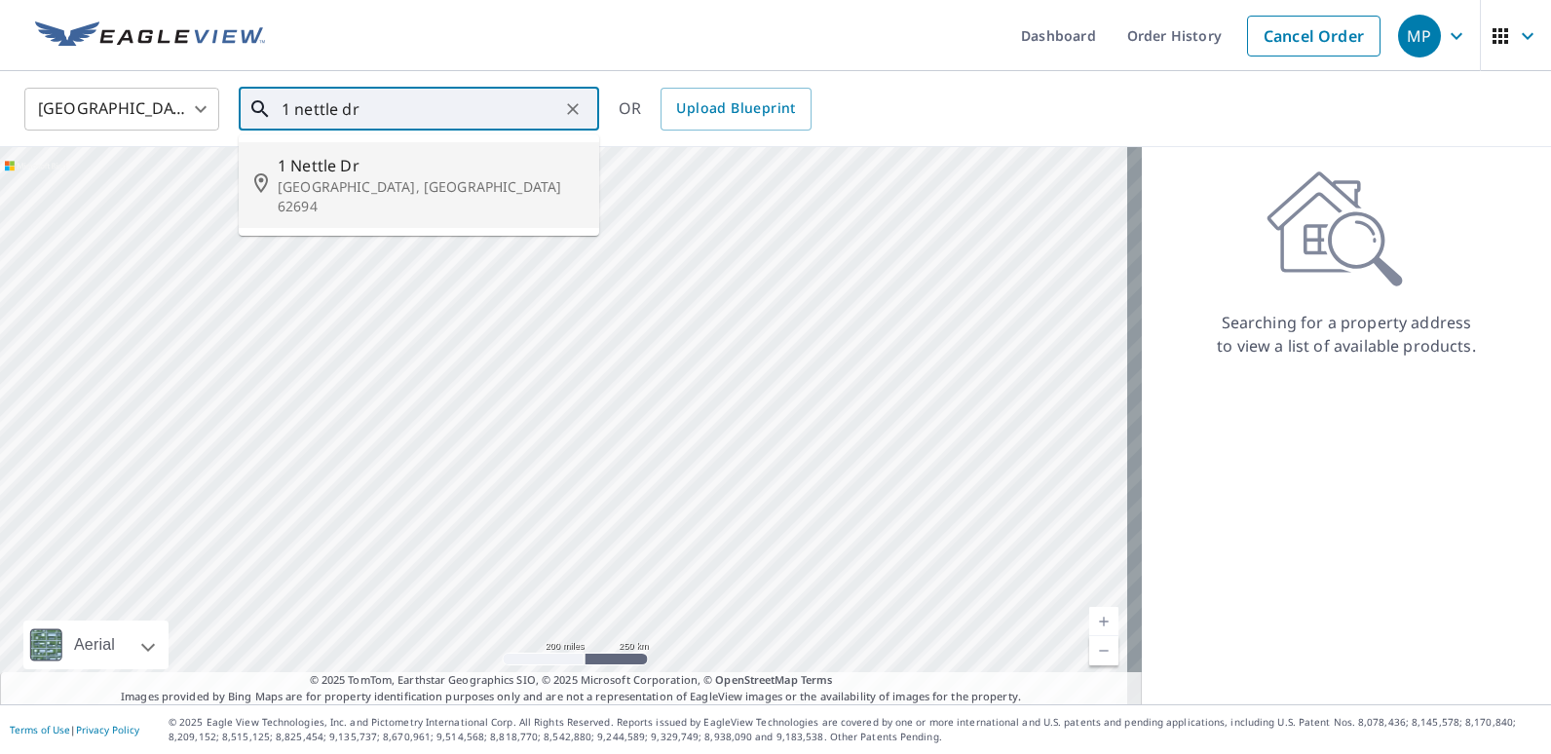
click at [345, 178] on p "[GEOGRAPHIC_DATA], [GEOGRAPHIC_DATA] 62694" at bounding box center [431, 196] width 306 height 39
type input "[STREET_ADDRESS][PERSON_NAME]"
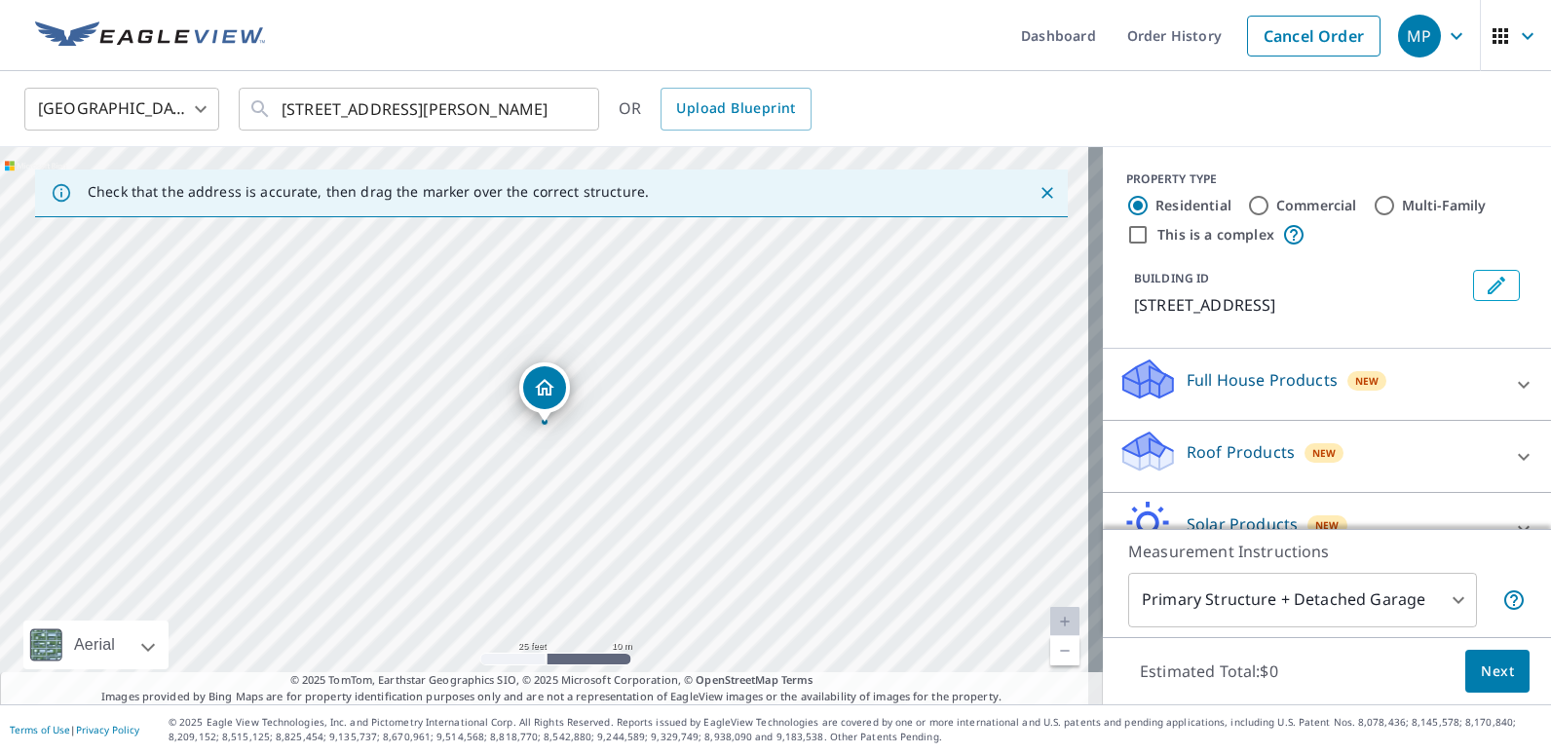
drag, startPoint x: 512, startPoint y: 340, endPoint x: 650, endPoint y: 547, distance: 248.0
click at [650, 547] on div "[STREET_ADDRESS][PERSON_NAME]" at bounding box center [551, 425] width 1103 height 557
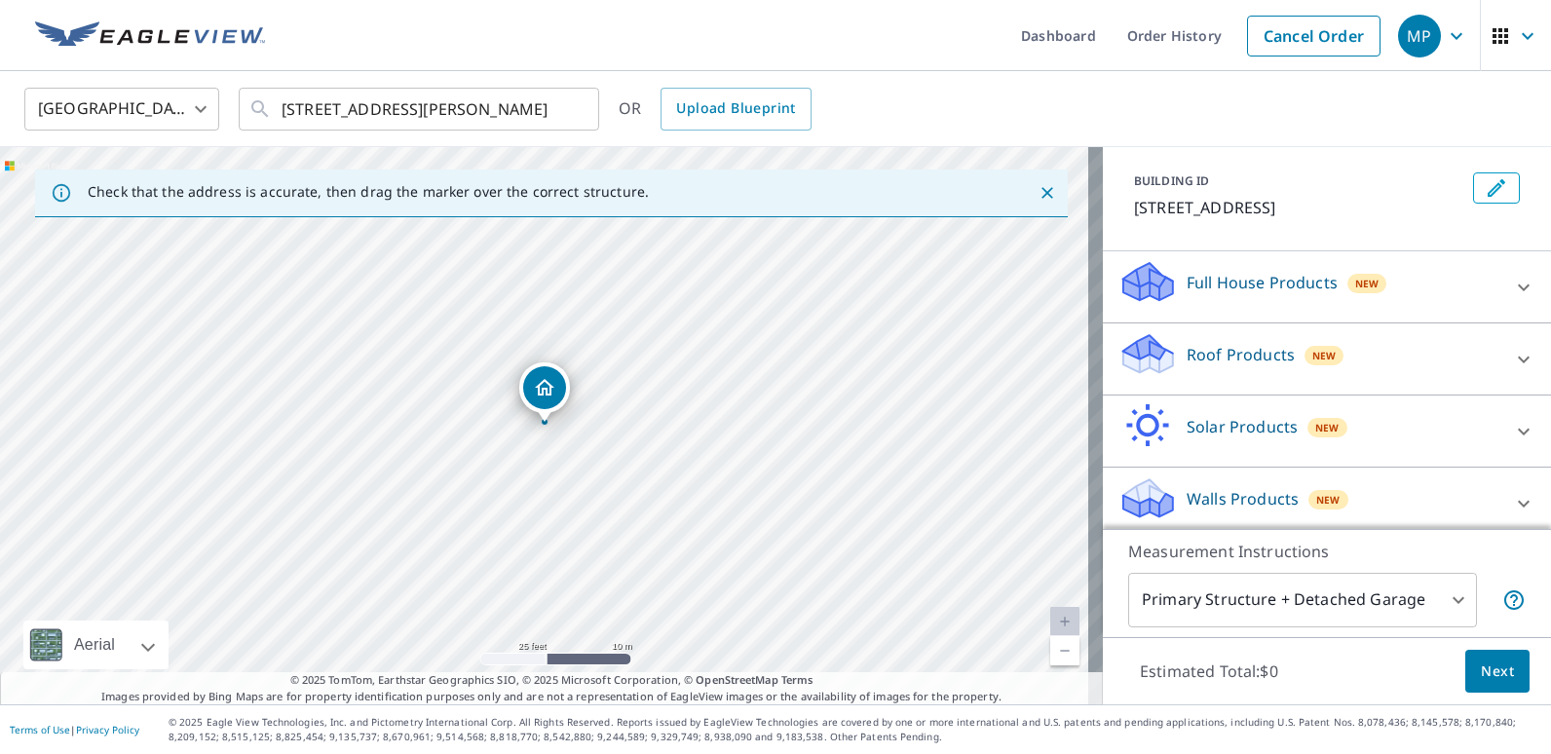
scroll to position [108, 0]
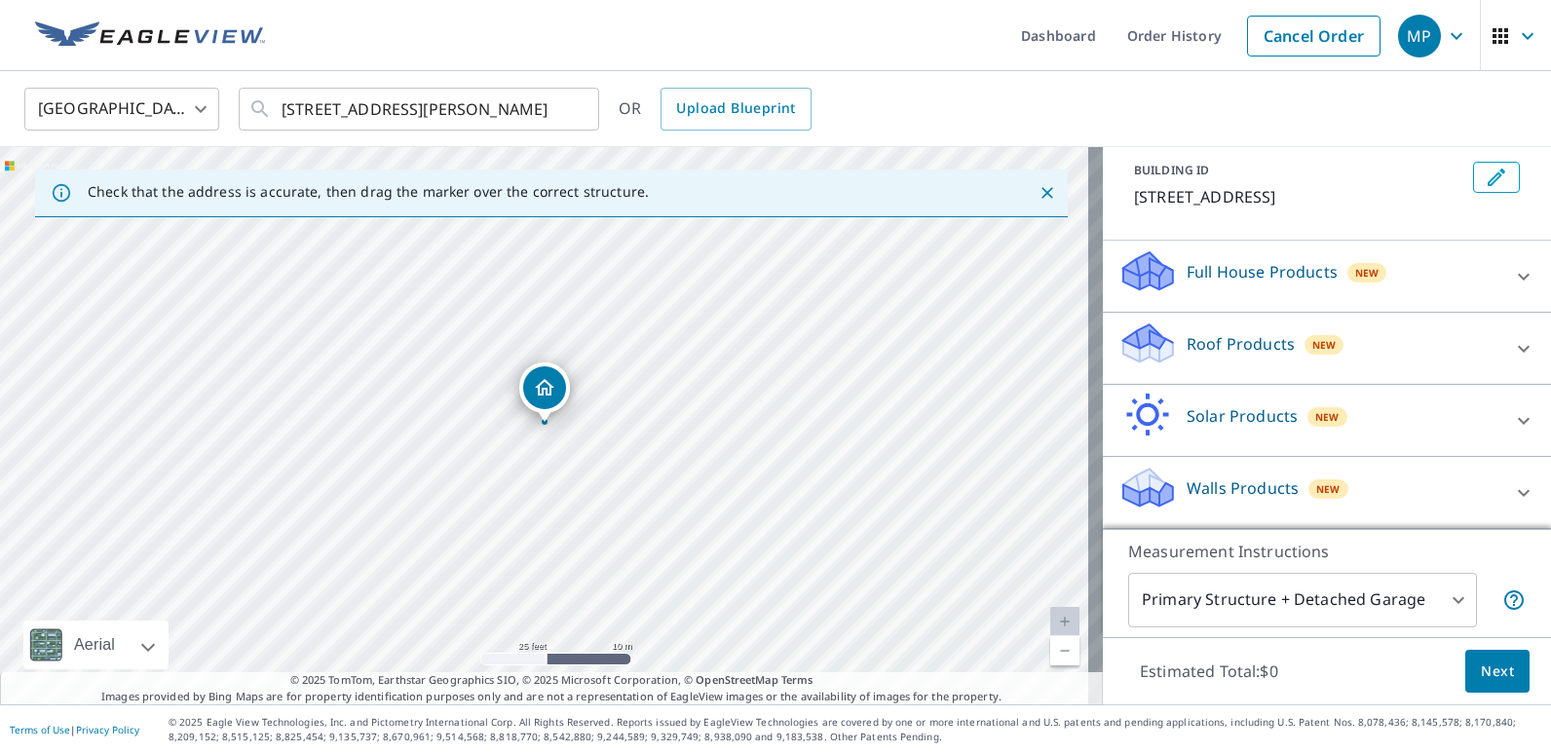
click at [1225, 339] on p "Roof Products" at bounding box center [1241, 343] width 108 height 23
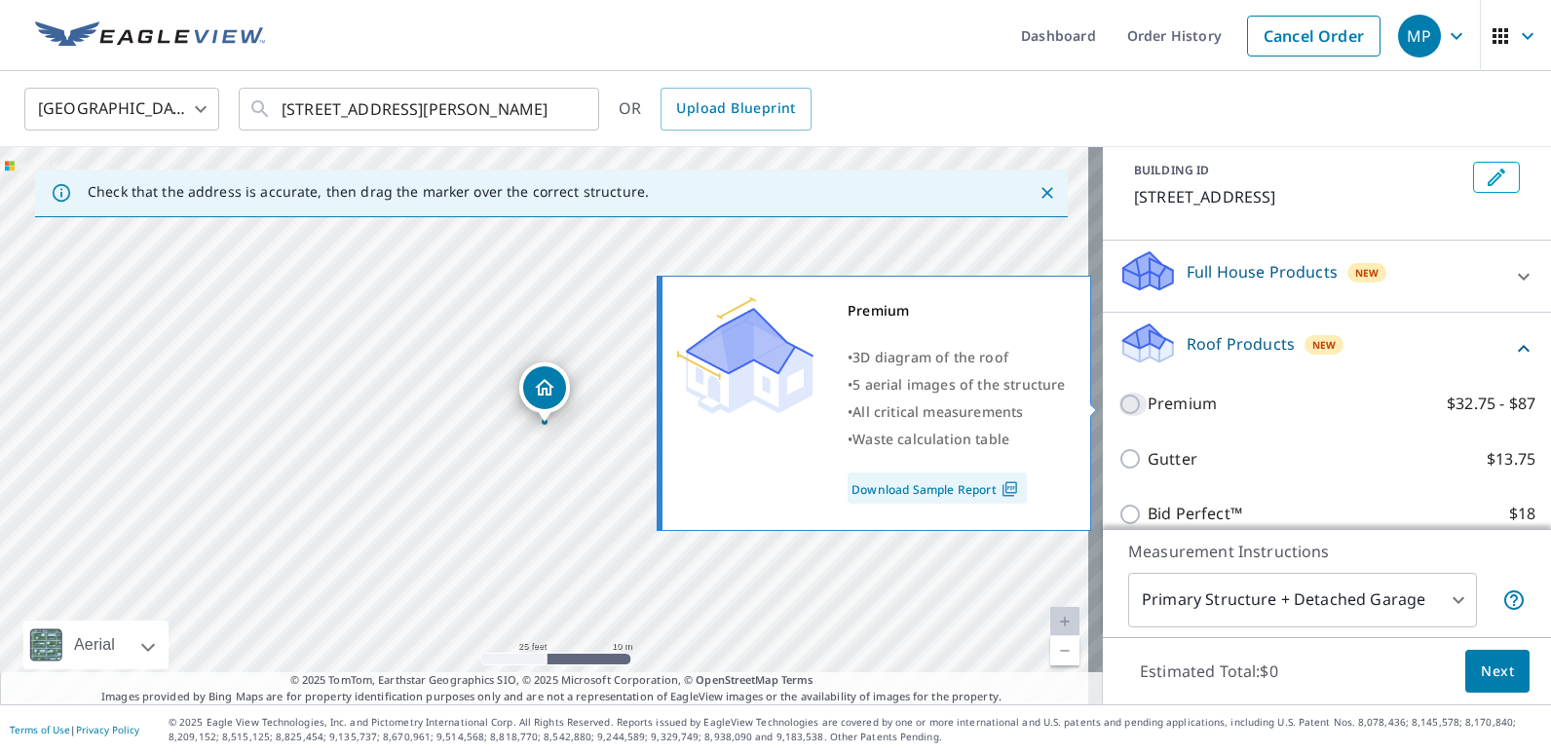
click at [1119, 406] on input "Premium $32.75 - $87" at bounding box center [1132, 404] width 29 height 23
checkbox input "true"
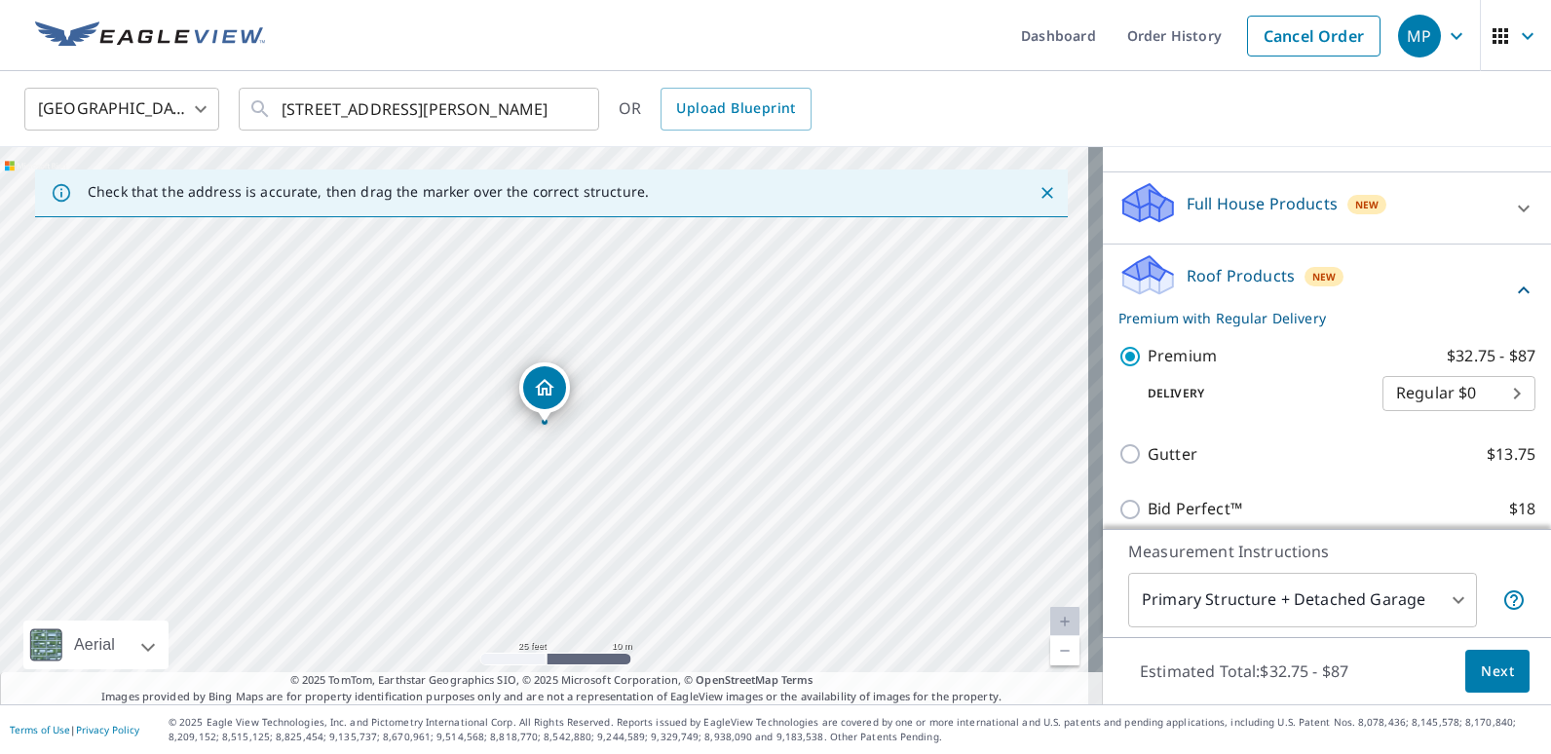
scroll to position [206, 0]
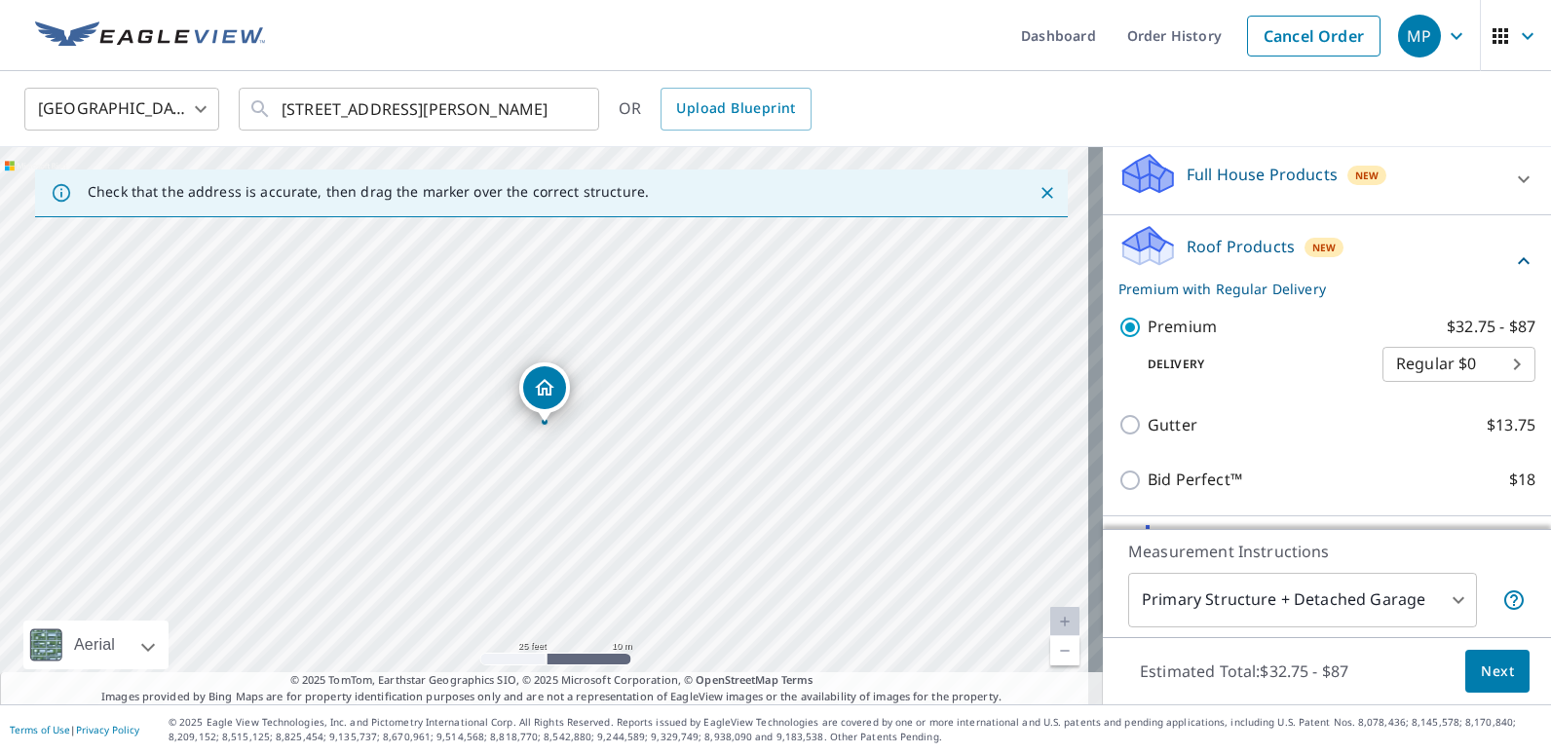
click at [1423, 369] on body "MP MP Dashboard Order History Cancel Order MP United States [GEOGRAPHIC_DATA] ​…" at bounding box center [775, 377] width 1551 height 754
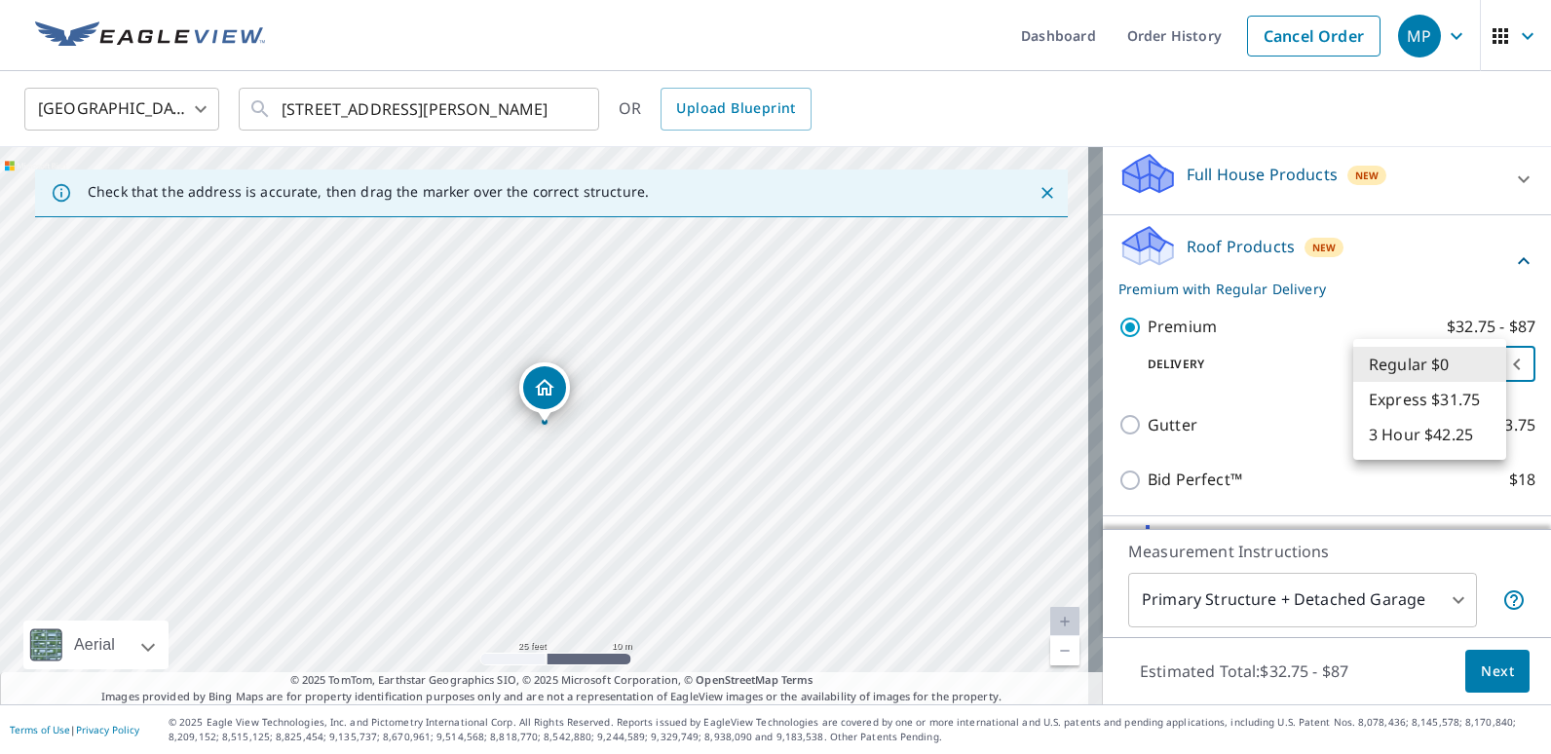
click at [1425, 402] on li "Express $31.75" at bounding box center [1429, 399] width 153 height 35
type input "4"
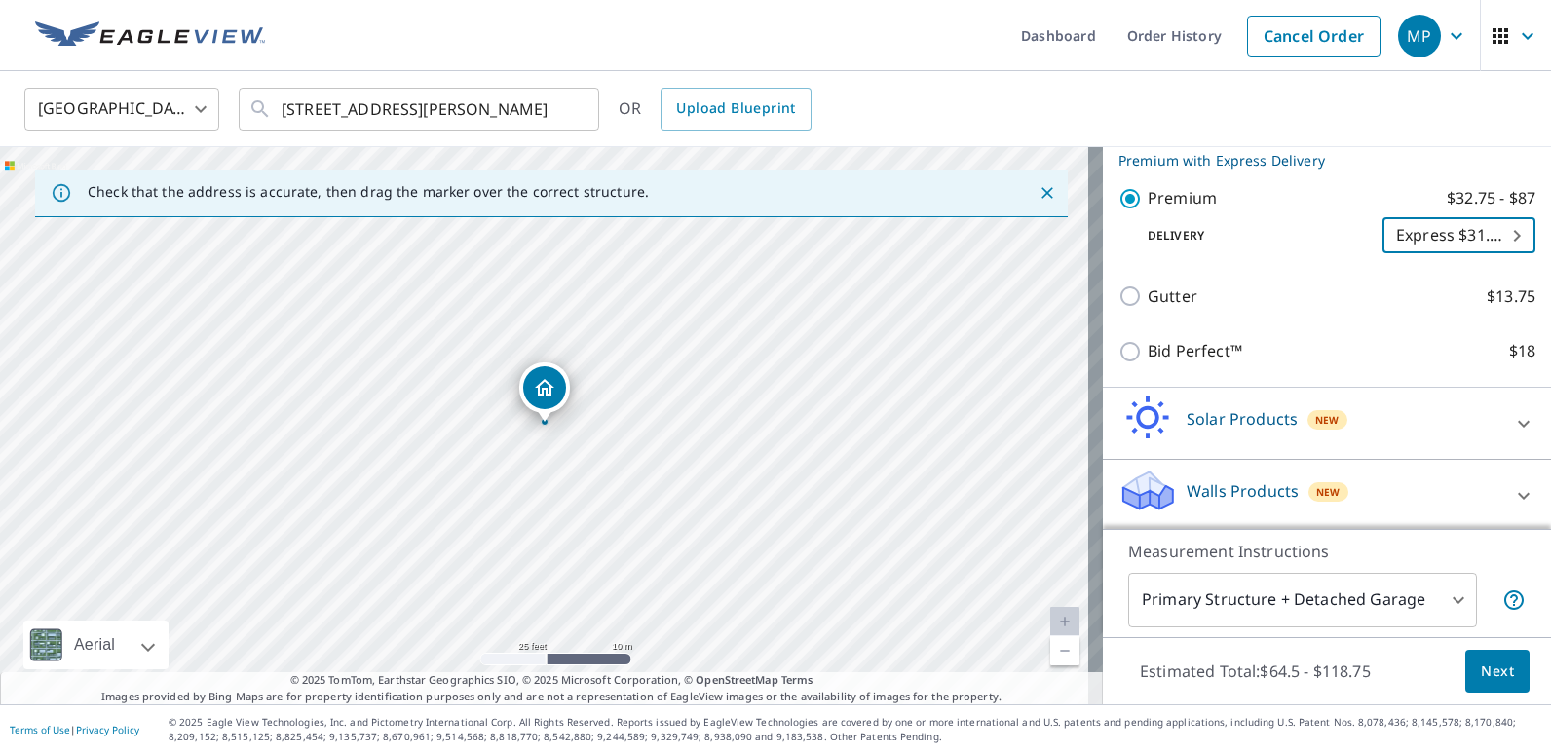
scroll to position [337, 0]
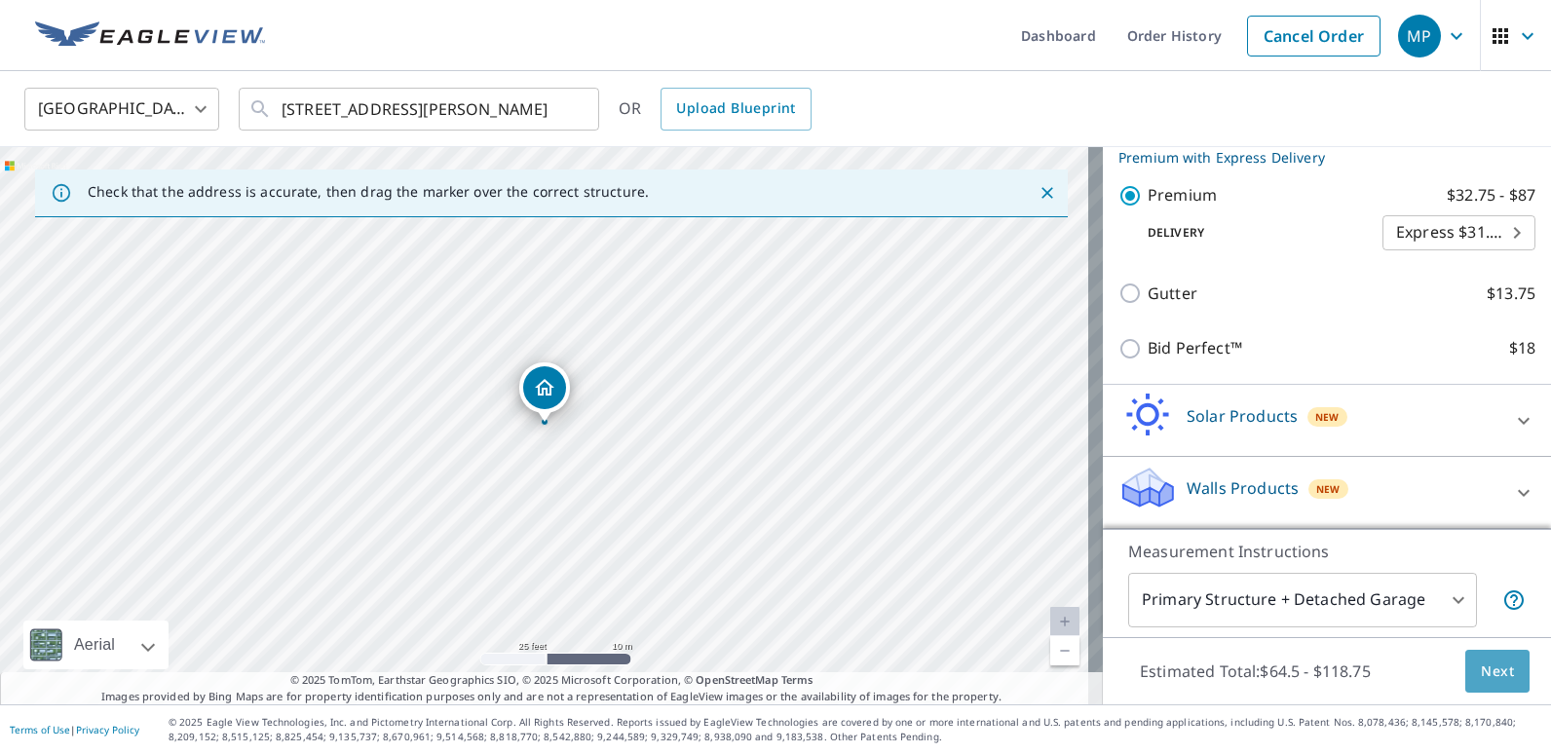
click at [1481, 669] on span "Next" at bounding box center [1497, 672] width 33 height 24
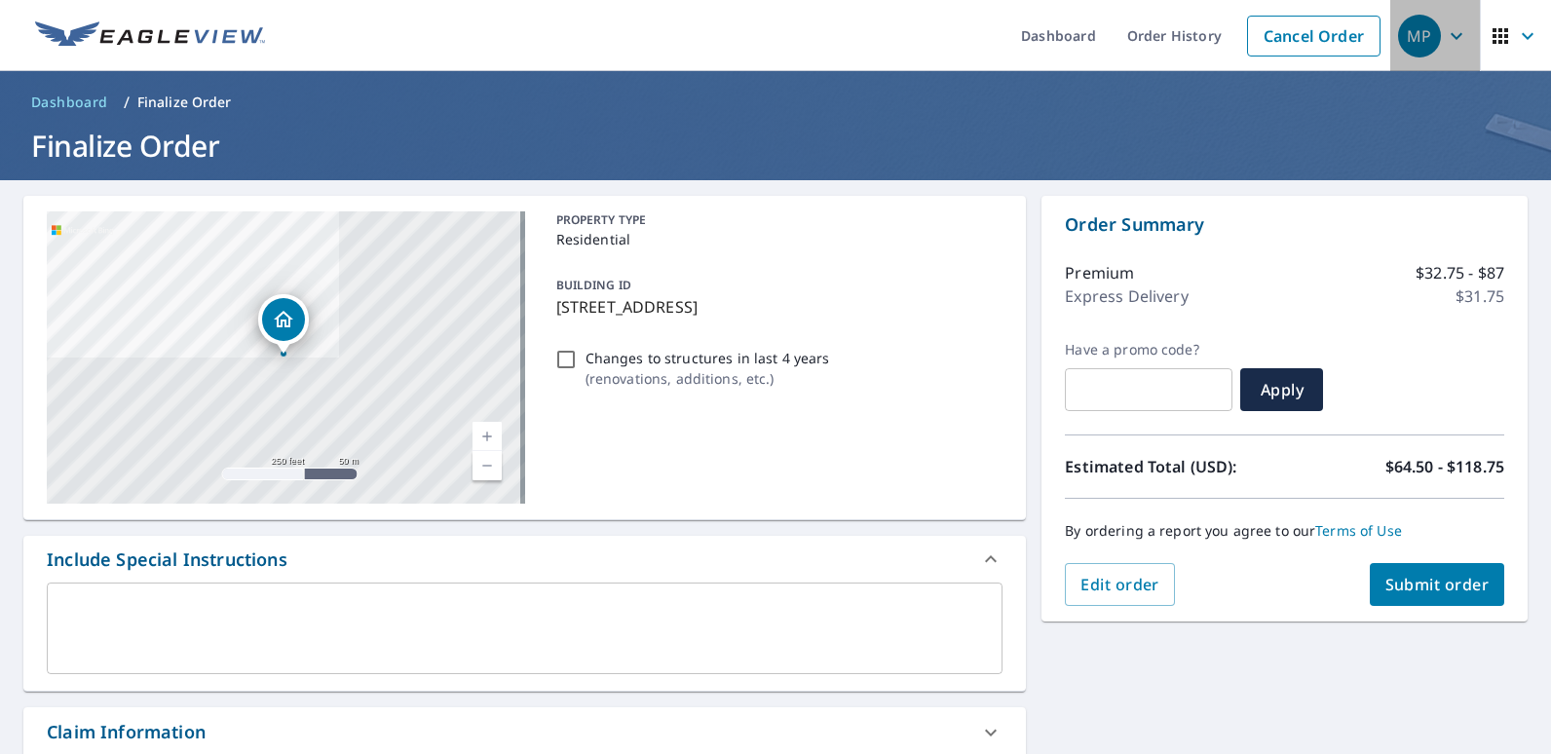
click at [1412, 39] on div "MP" at bounding box center [1419, 36] width 43 height 43
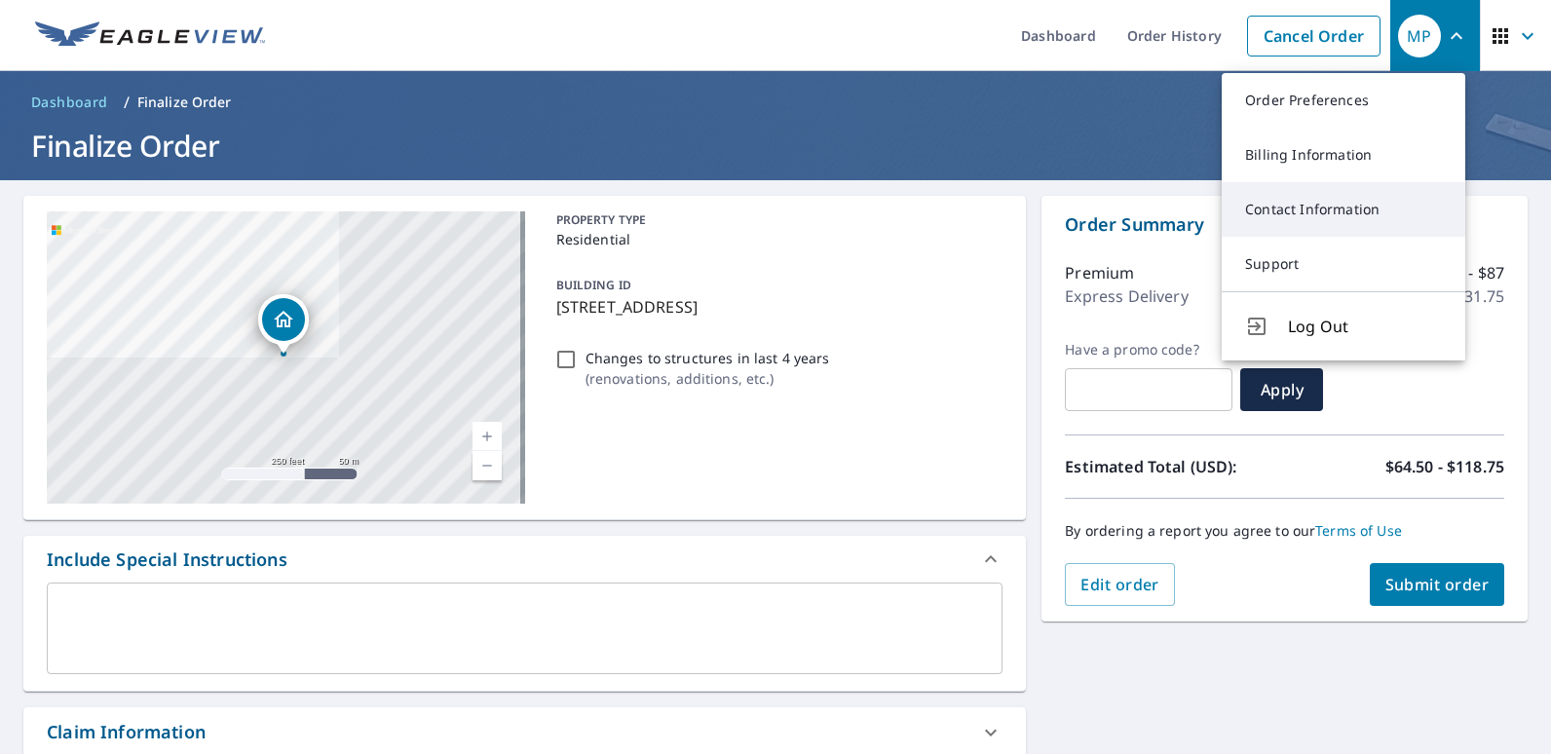
click at [1317, 217] on link "Contact Information" at bounding box center [1344, 209] width 244 height 55
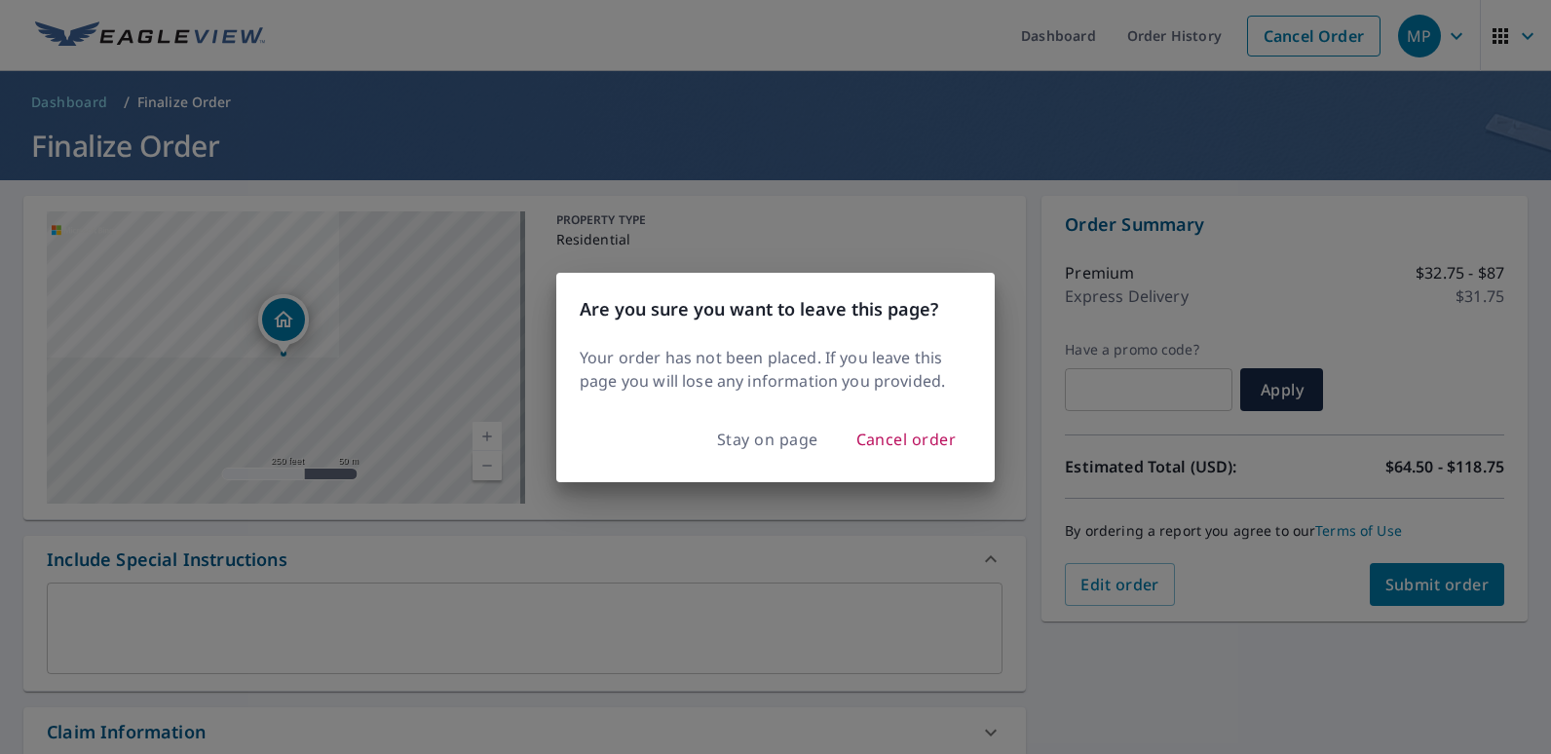
click at [880, 109] on div "Are you sure you want to leave this page? Your order has not been placed. If yo…" at bounding box center [775, 377] width 1551 height 754
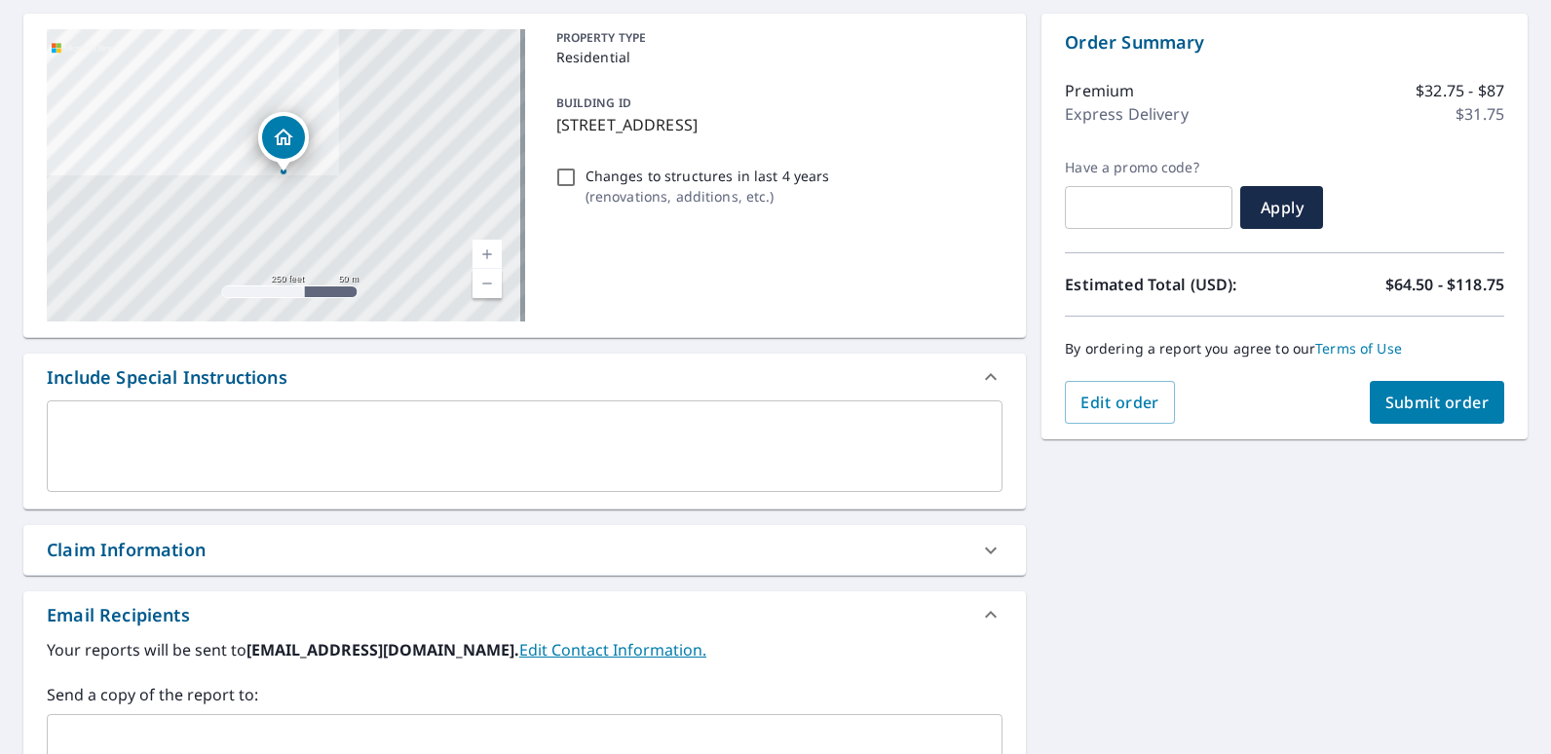
scroll to position [390, 0]
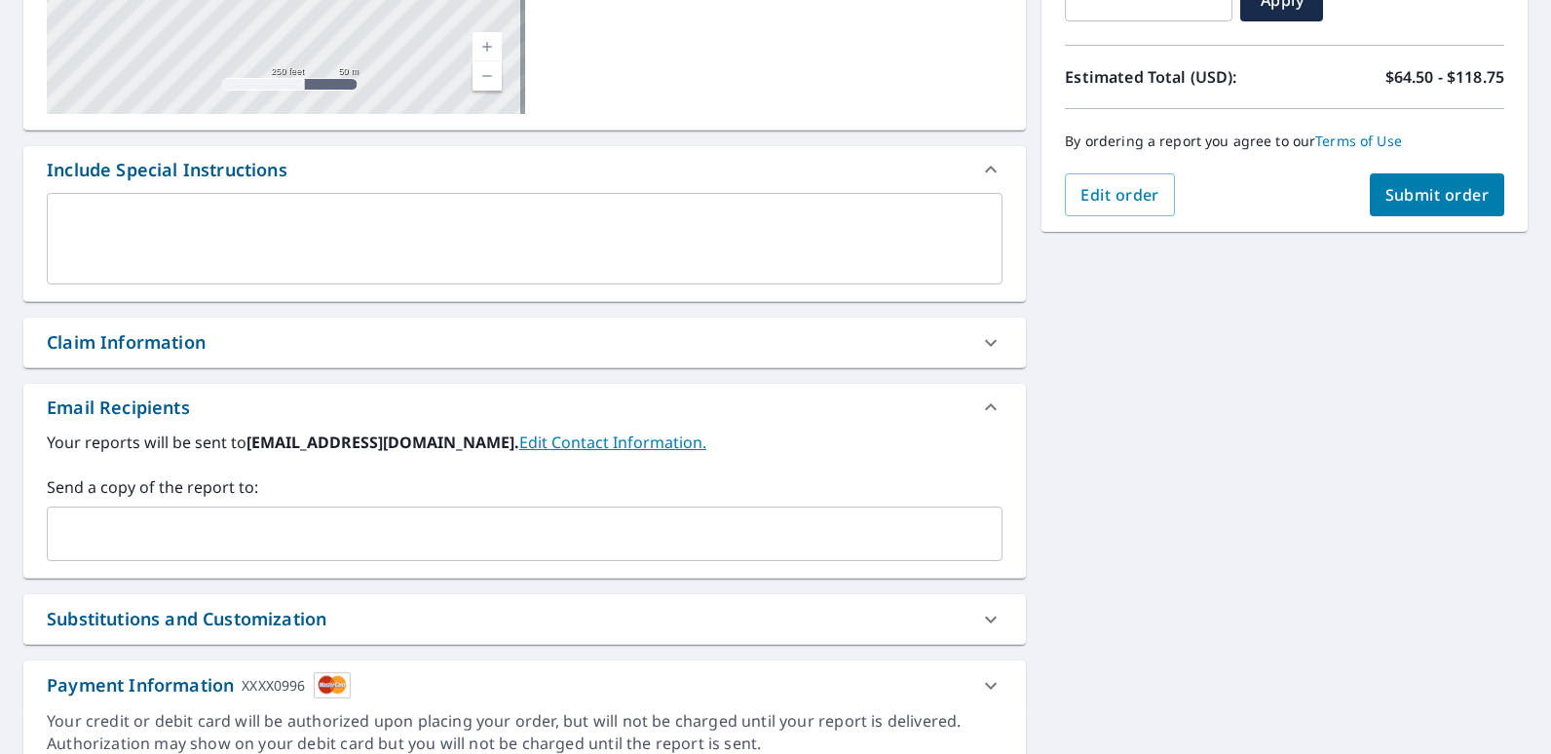
click at [548, 448] on link "Edit Contact Information." at bounding box center [612, 442] width 187 height 21
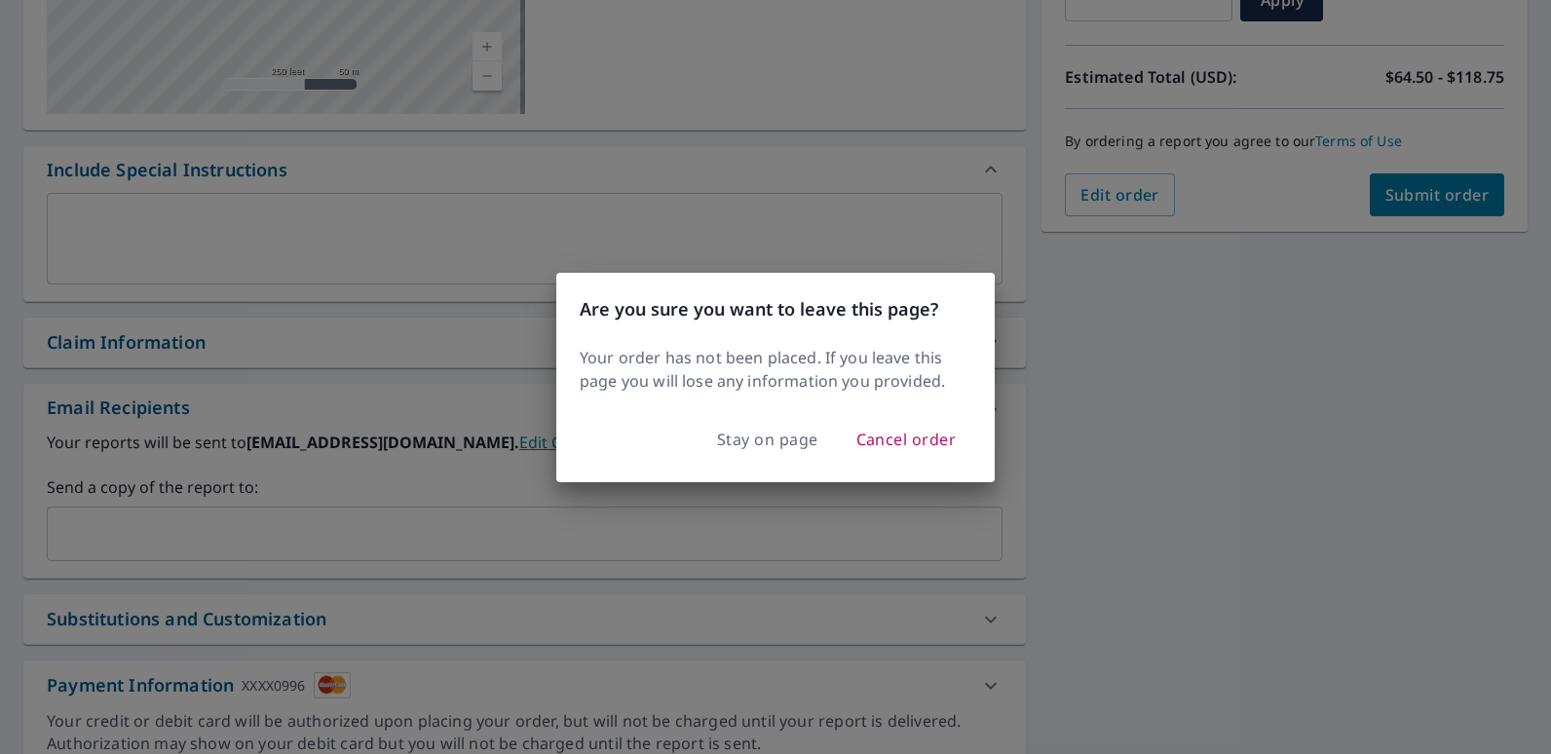
click at [753, 156] on div "Are you sure you want to leave this page? Your order has not been placed. If yo…" at bounding box center [775, 377] width 1551 height 754
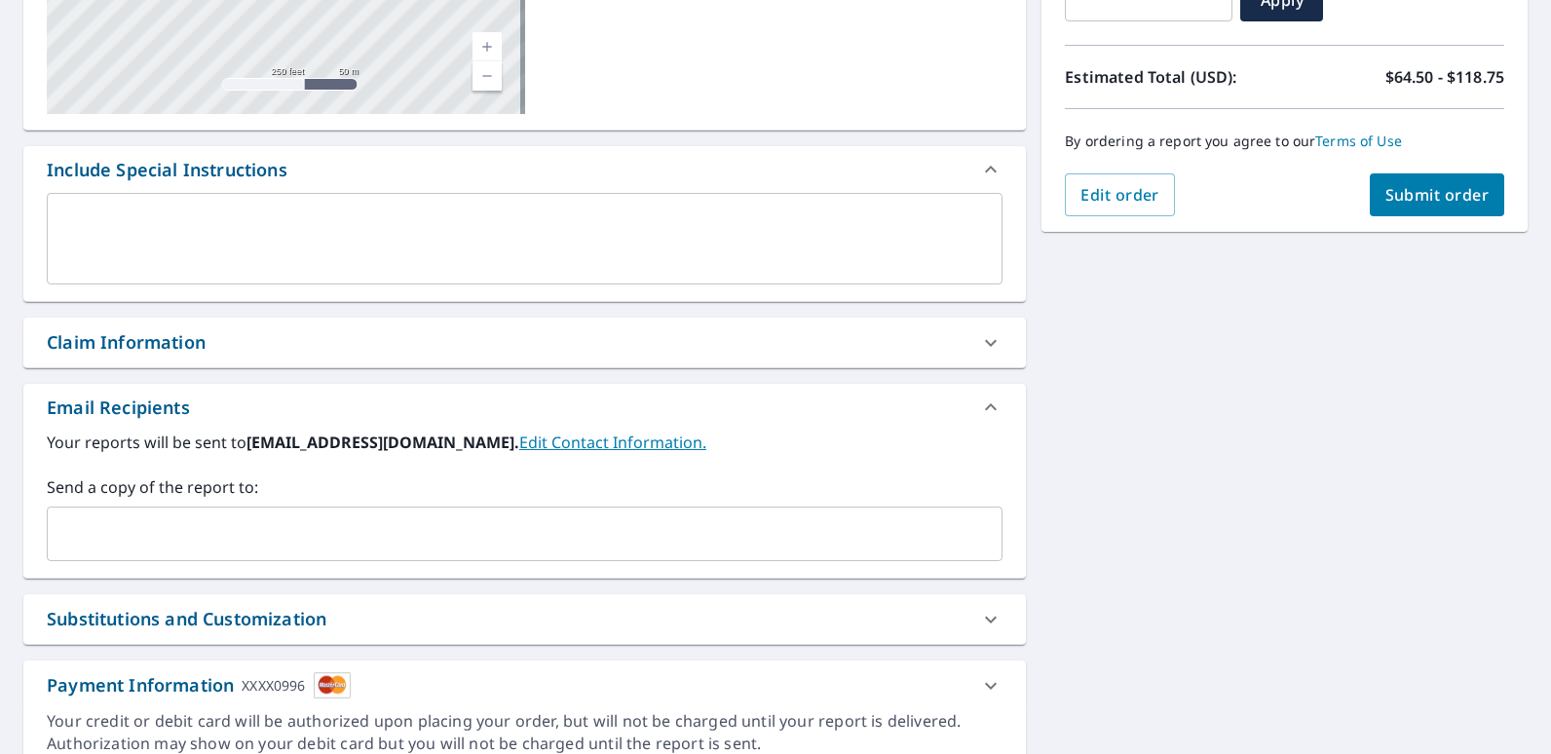
click at [162, 523] on input "text" at bounding box center [510, 533] width 909 height 37
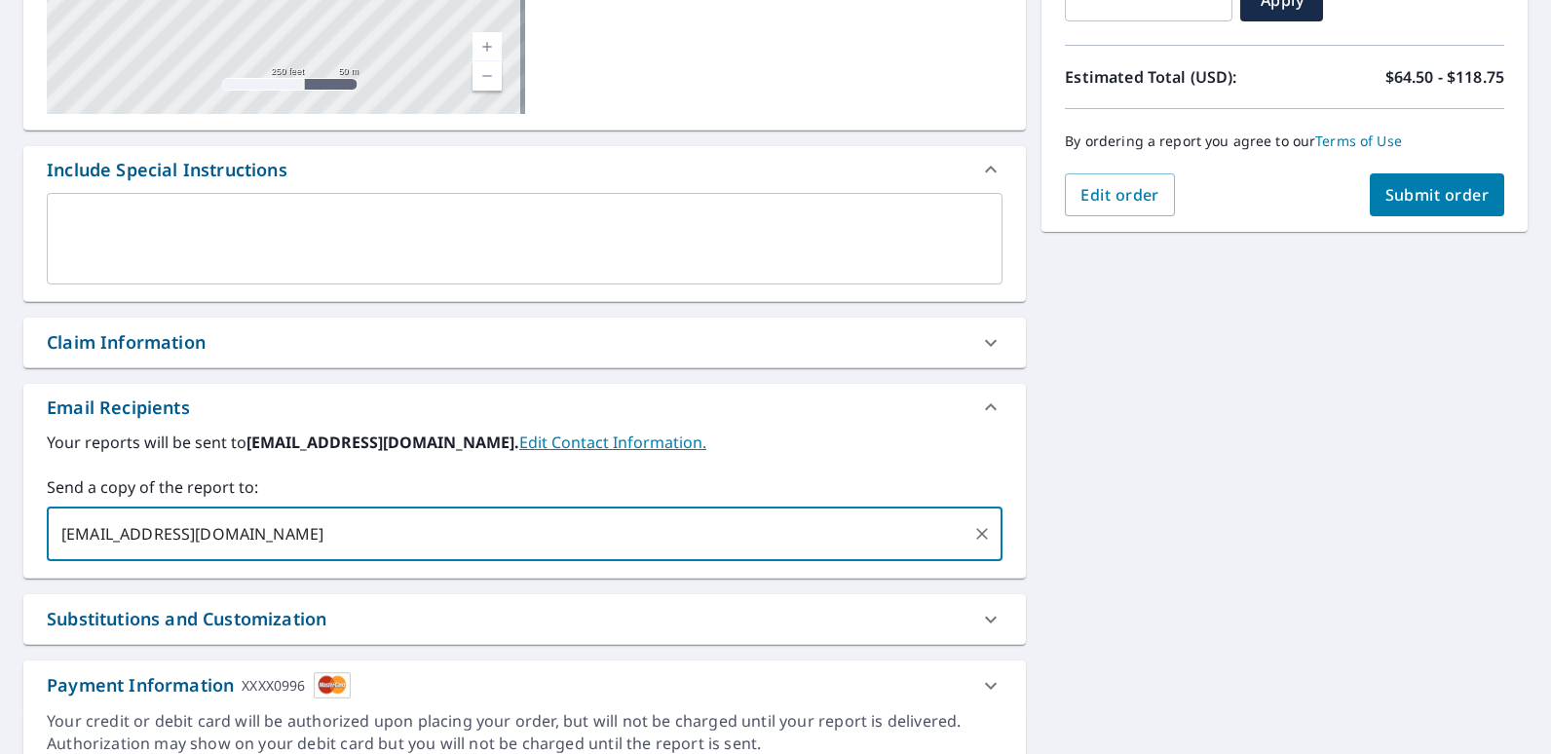
type input "[EMAIL_ADDRESS][DOMAIN_NAME]"
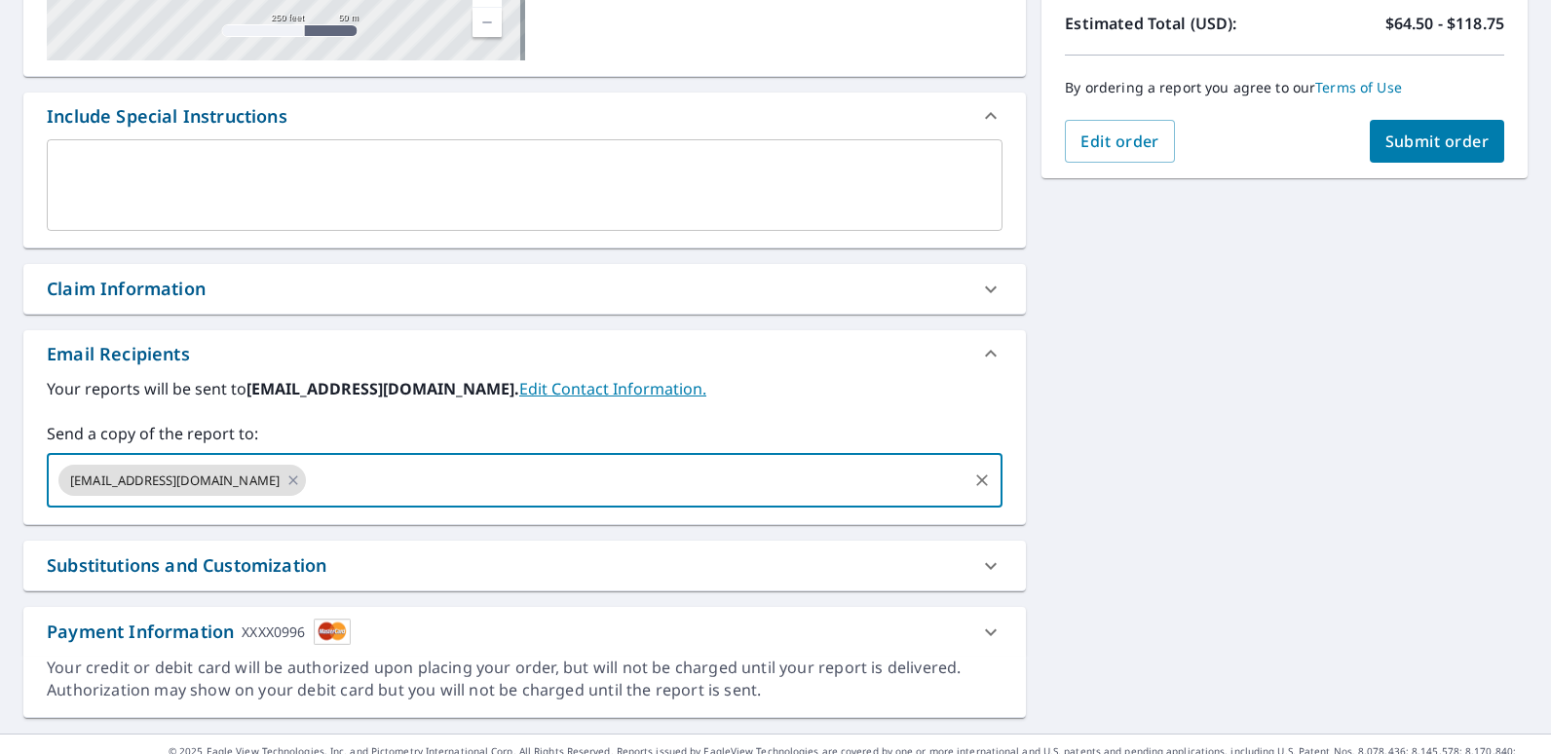
scroll to position [472, 0]
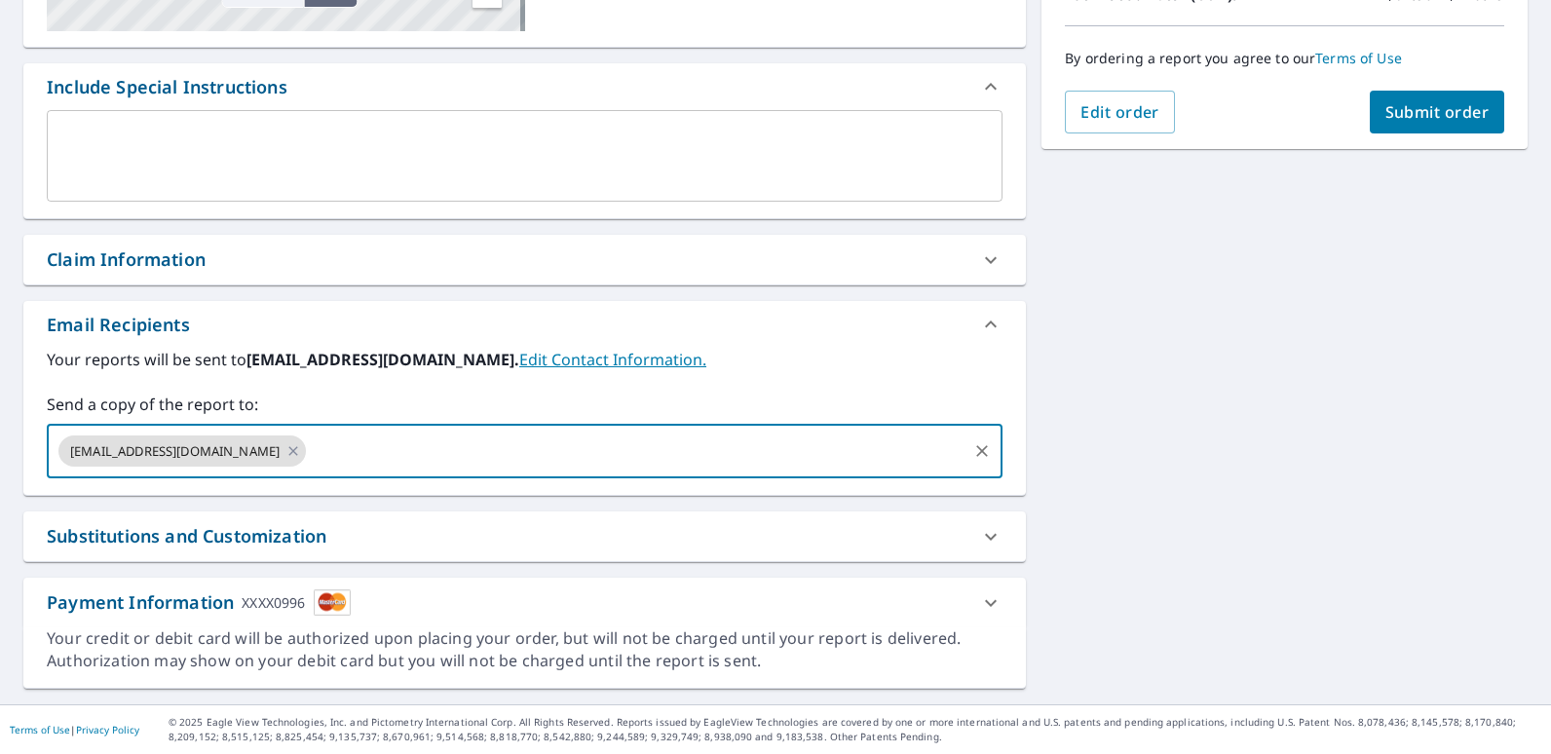
click at [979, 604] on icon at bounding box center [990, 602] width 23 height 23
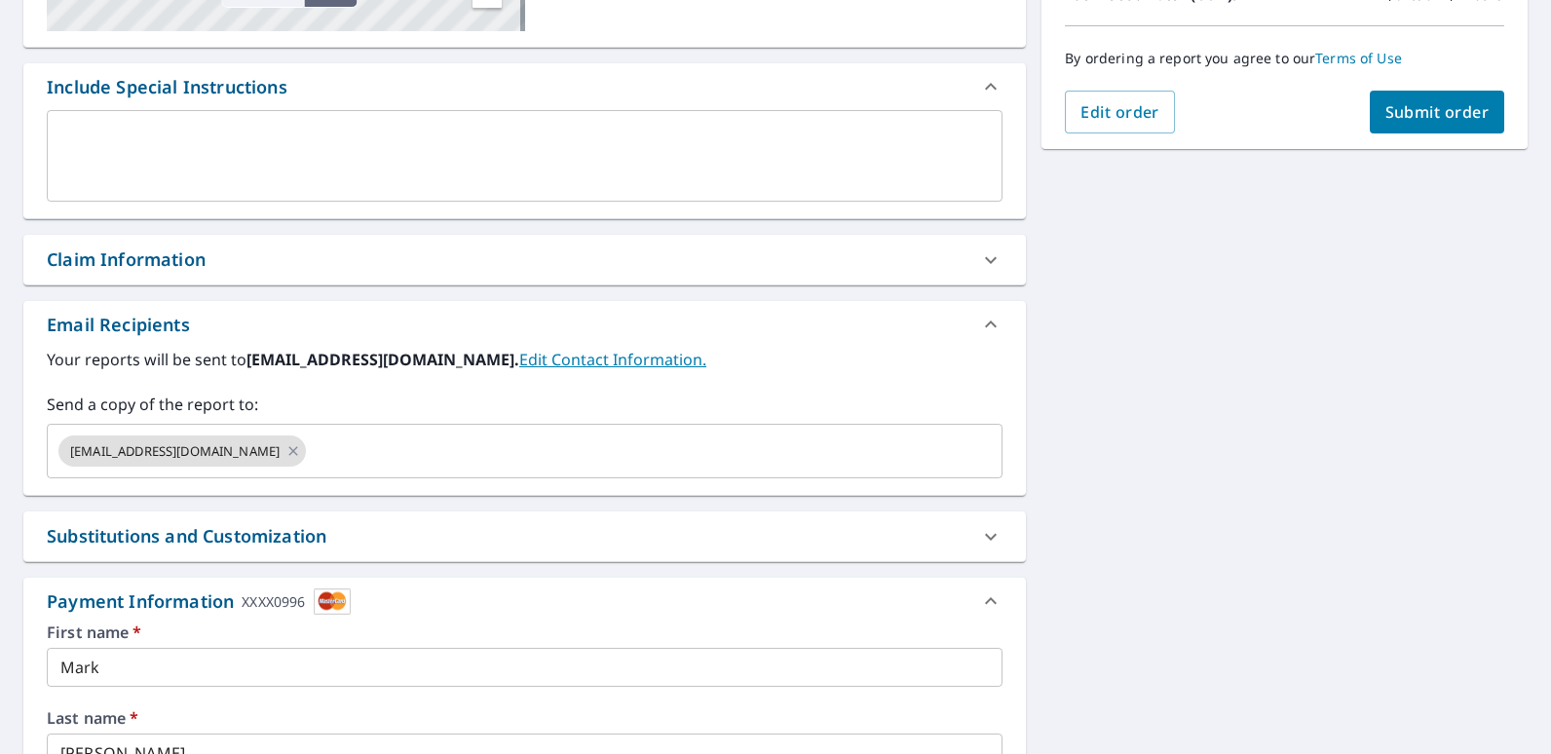
click at [979, 604] on icon at bounding box center [990, 600] width 23 height 23
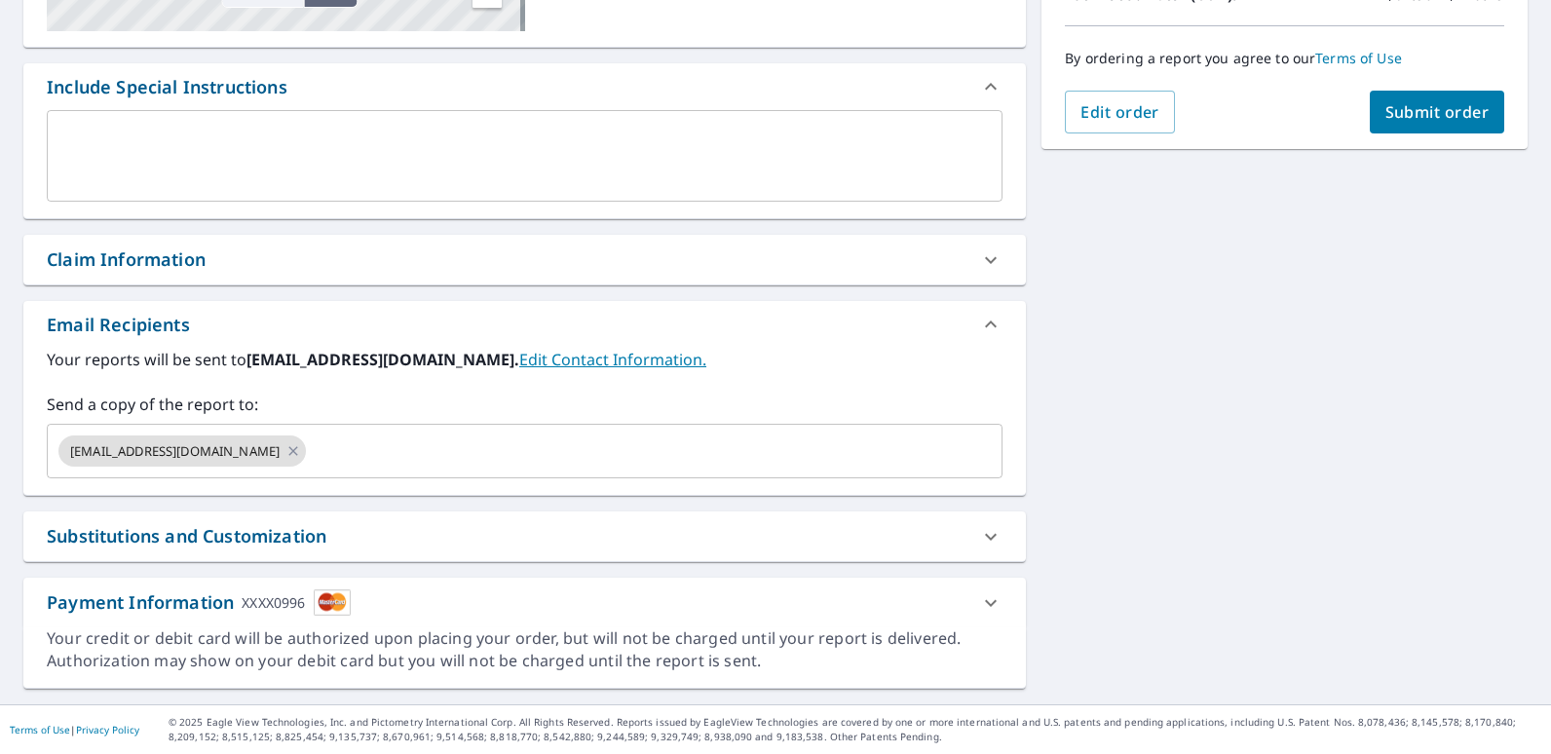
click at [985, 602] on icon at bounding box center [991, 602] width 12 height 7
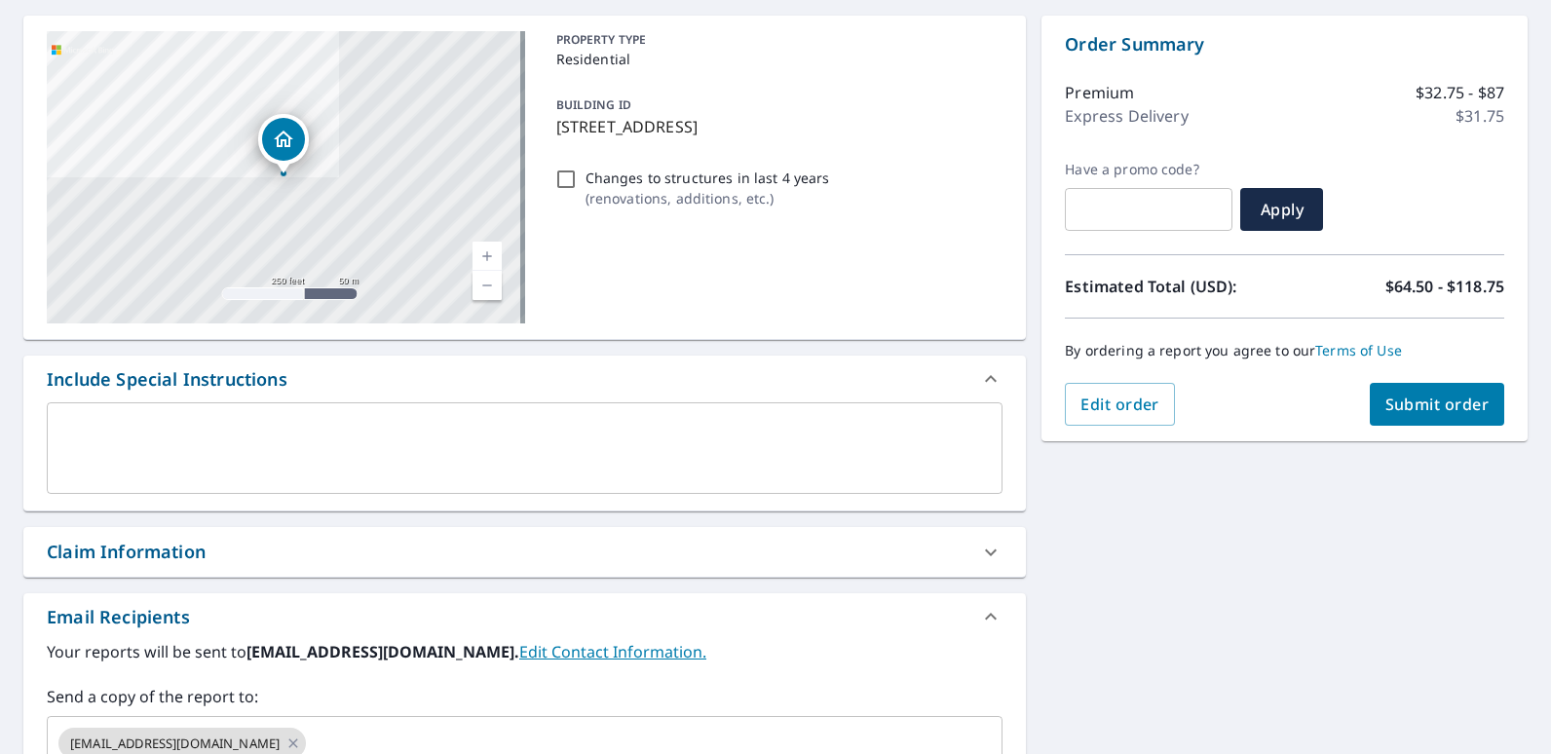
scroll to position [0, 0]
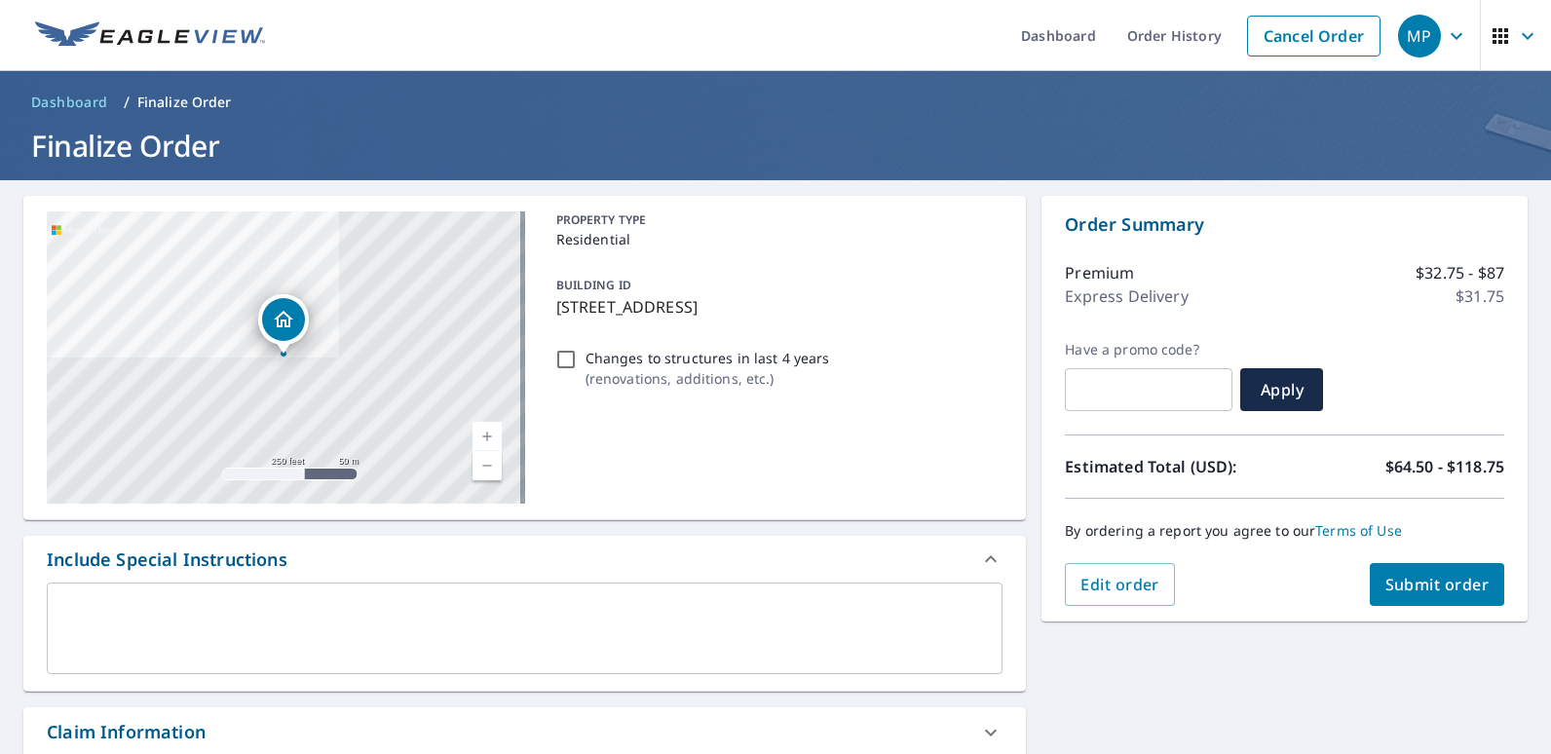
click at [1424, 578] on span "Submit order" at bounding box center [1437, 584] width 104 height 21
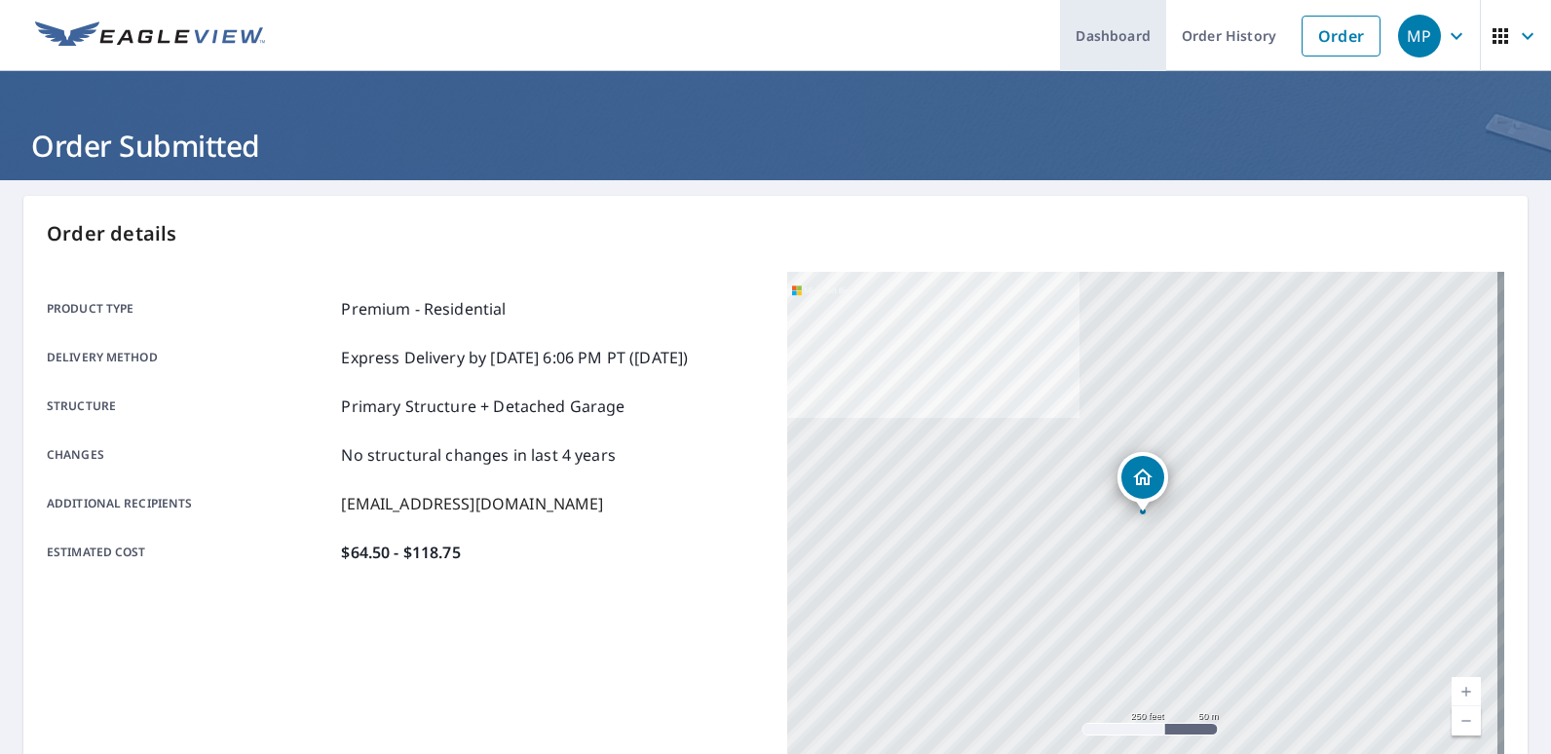
click at [1111, 34] on link "Dashboard" at bounding box center [1113, 35] width 106 height 71
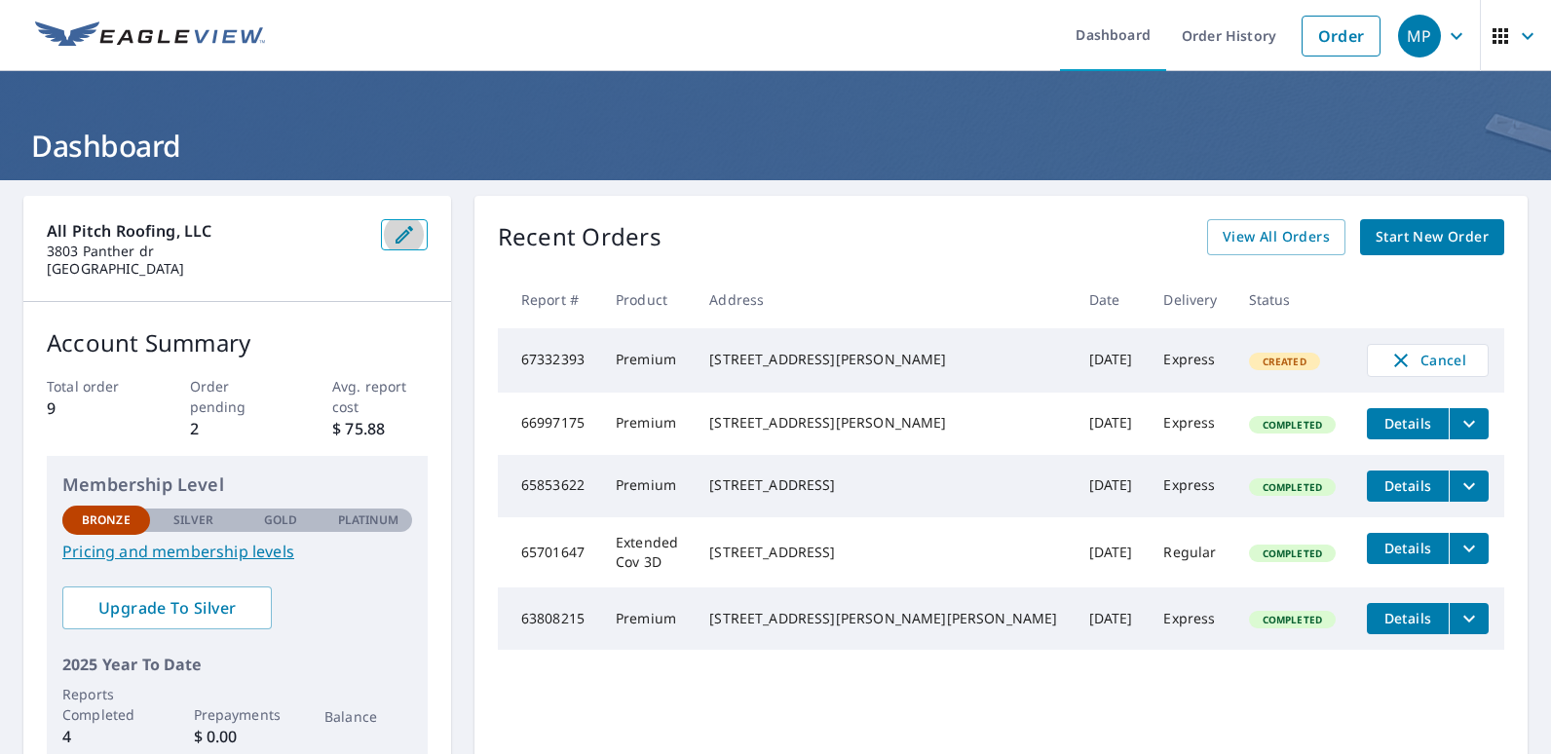
click at [416, 237] on icon "button" at bounding box center [404, 234] width 23 height 23
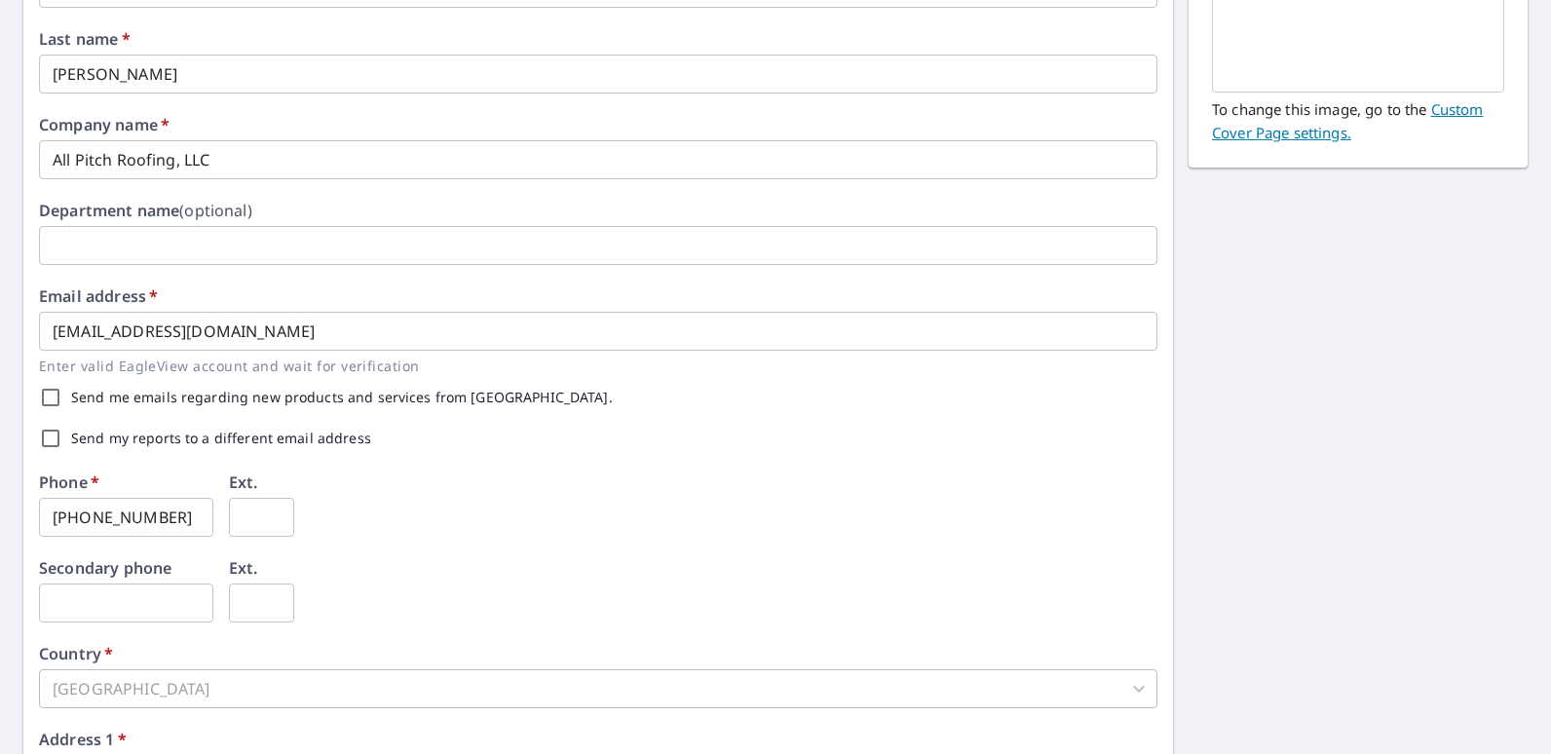
scroll to position [618, 0]
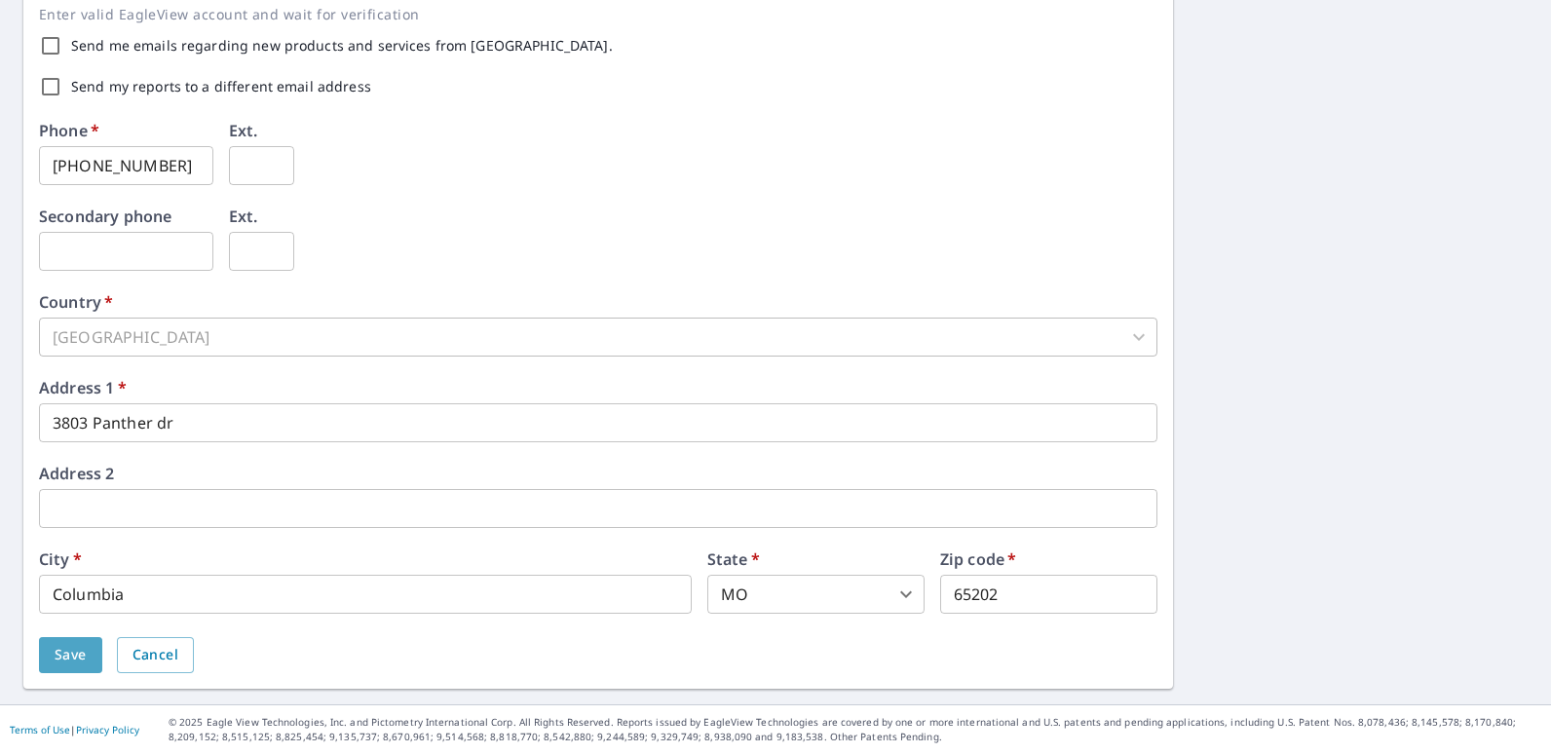
click at [73, 654] on span "Save" at bounding box center [71, 655] width 32 height 24
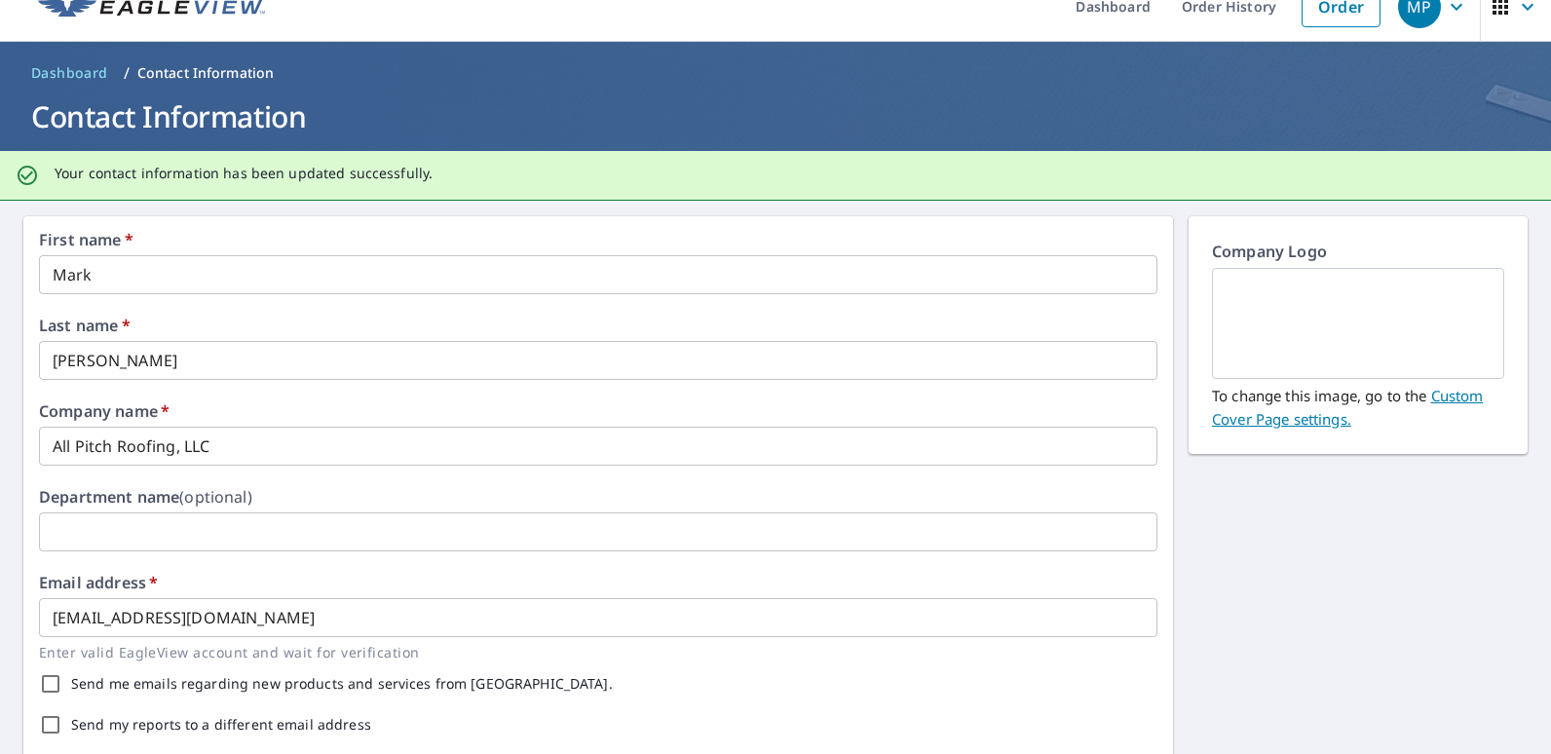
scroll to position [0, 0]
